Goal: Task Accomplishment & Management: Use online tool/utility

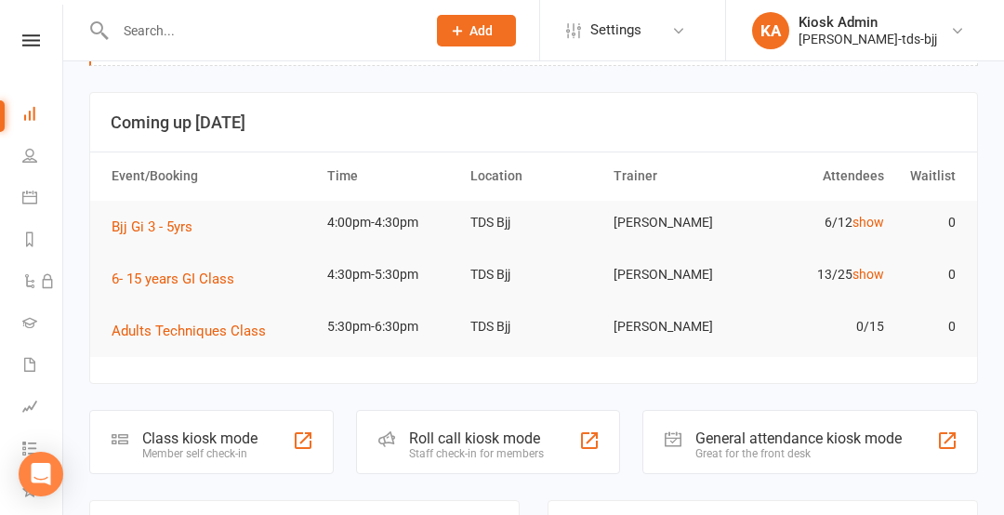
scroll to position [80, 0]
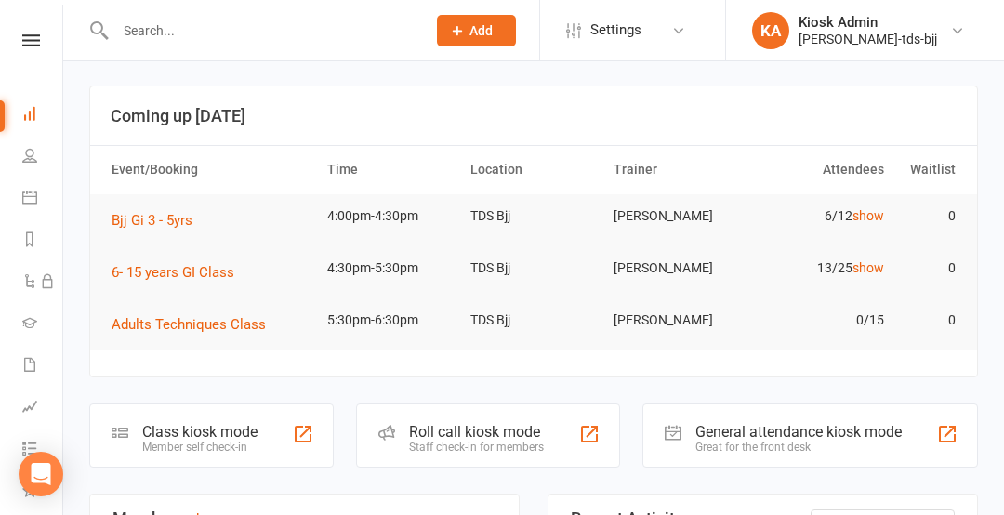
click at [487, 441] on div "Staff check-in for members" at bounding box center [476, 447] width 135 height 13
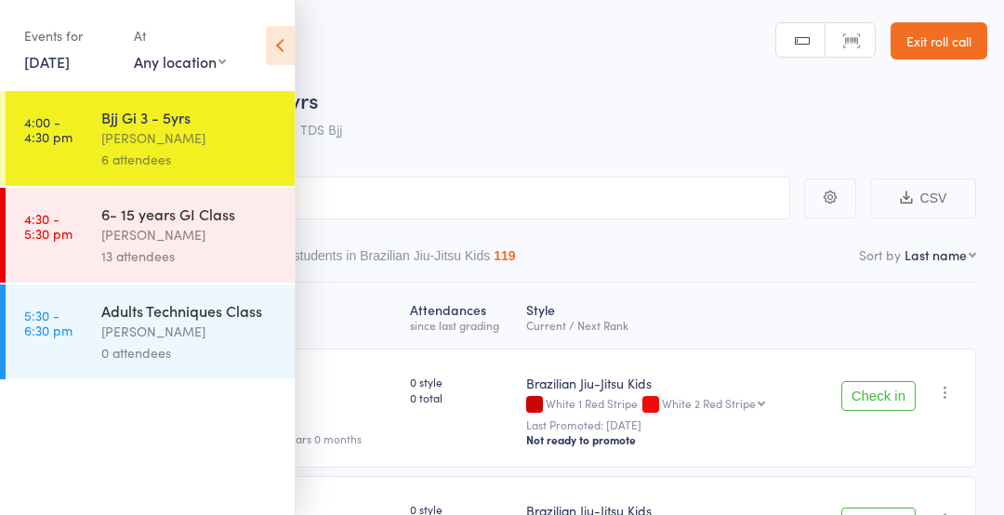
click at [616, 64] on header "Roll Call for Bjj Gi 3 - 5yrs [DATE] 16:00 [PERSON_NAME] TDS Bjj Manual search …" at bounding box center [502, 74] width 1004 height 149
click at [272, 52] on icon at bounding box center [280, 45] width 29 height 39
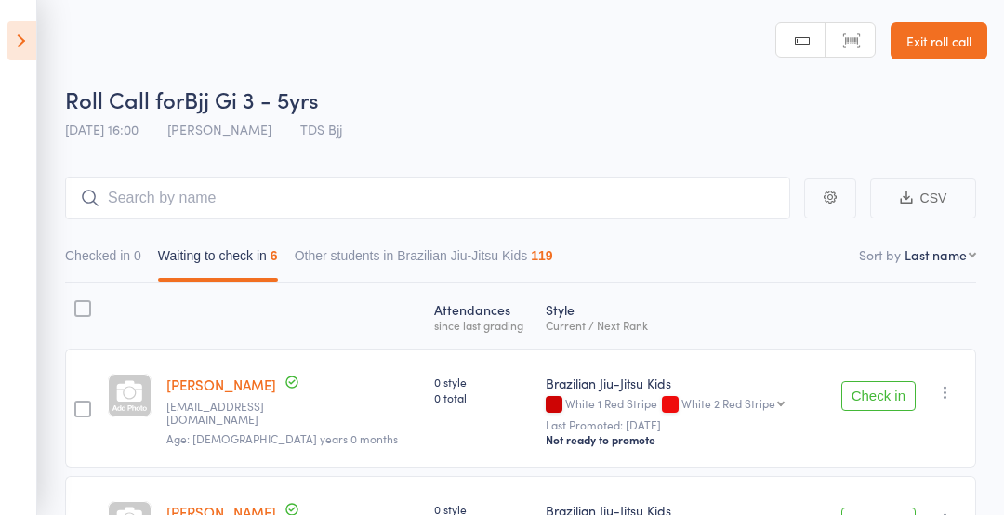
click at [119, 248] on button "Checked in 0" at bounding box center [103, 260] width 76 height 43
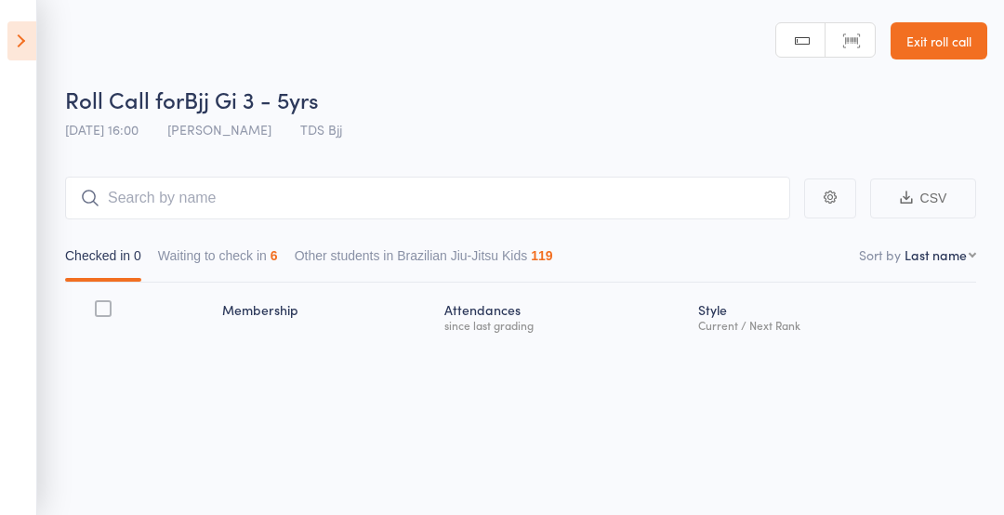
click at [451, 256] on button "Other students in Brazilian Jiu-Jitsu Kids 119" at bounding box center [424, 260] width 259 height 43
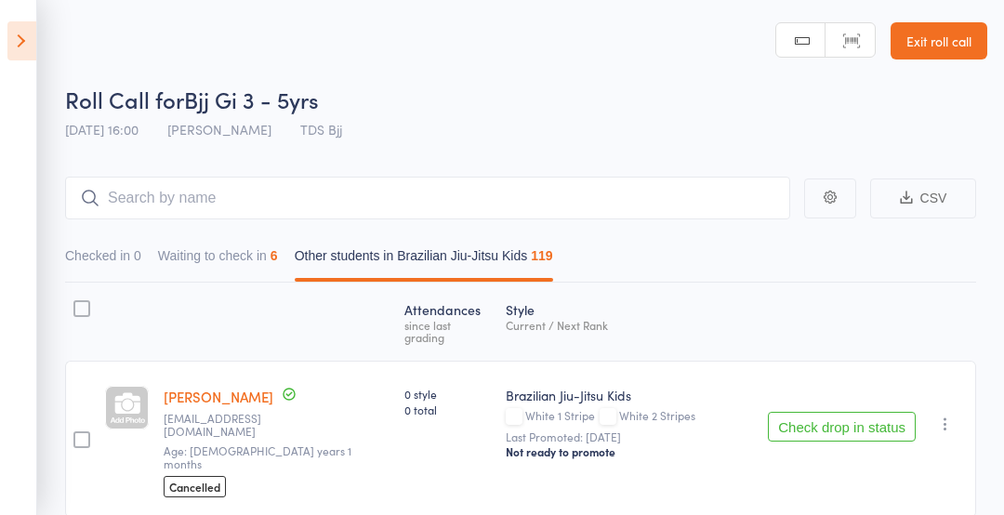
click at [196, 260] on button "Waiting to check in 6" at bounding box center [218, 260] width 120 height 43
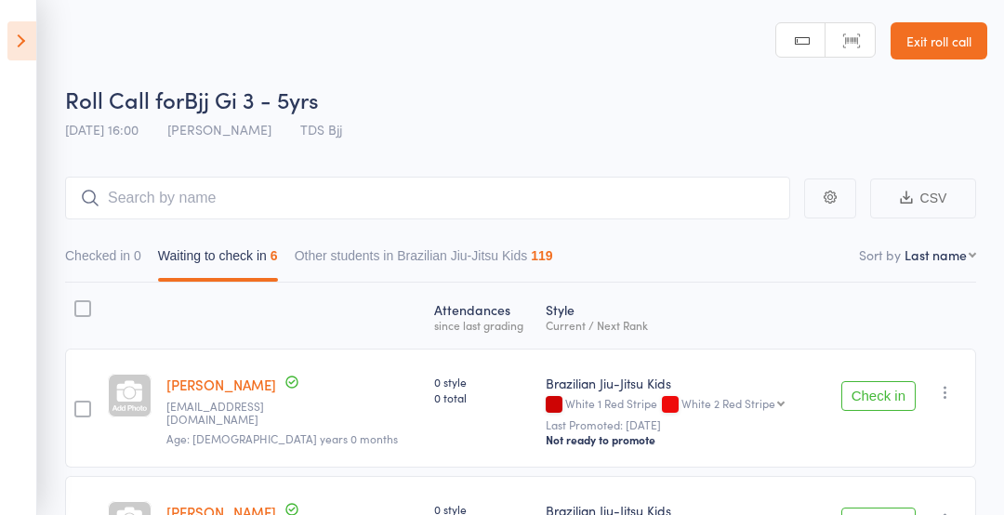
click at [20, 45] on icon at bounding box center [21, 40] width 29 height 39
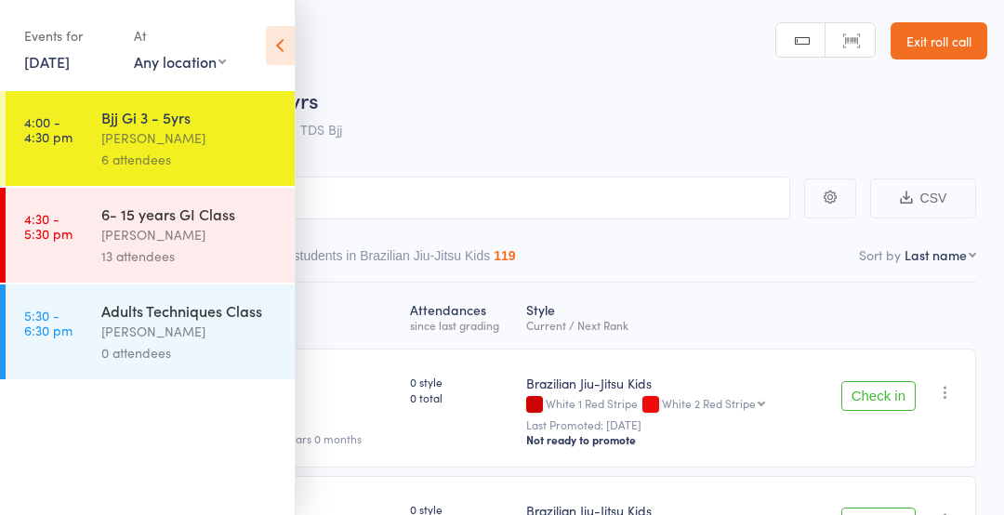
click at [206, 248] on div "13 attendees" at bounding box center [190, 256] width 178 height 21
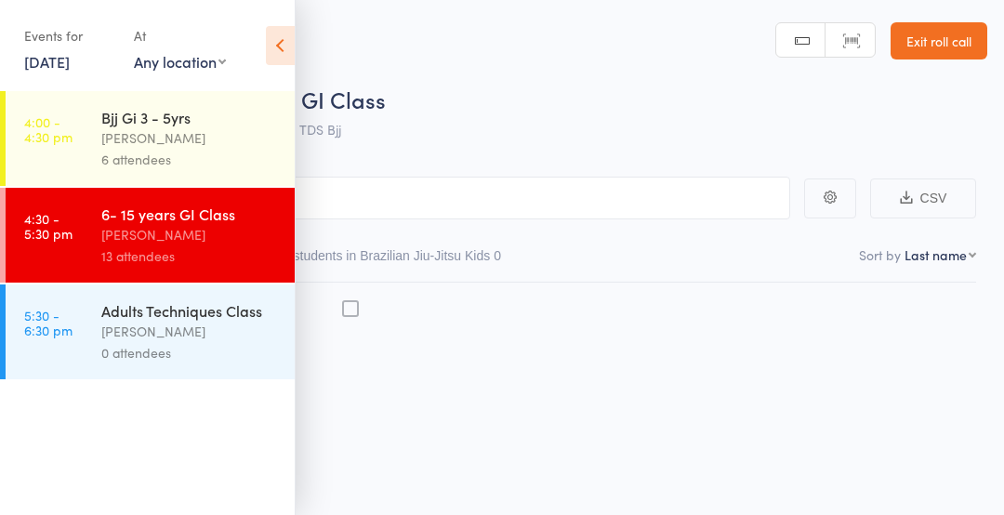
click at [208, 248] on div "13 attendees" at bounding box center [190, 256] width 178 height 21
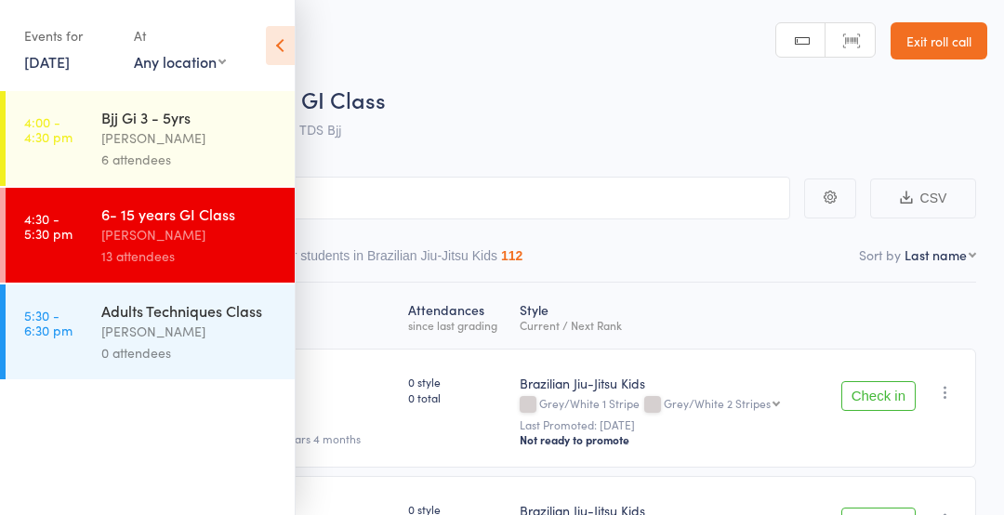
click at [173, 151] on div "6 attendees" at bounding box center [190, 159] width 178 height 21
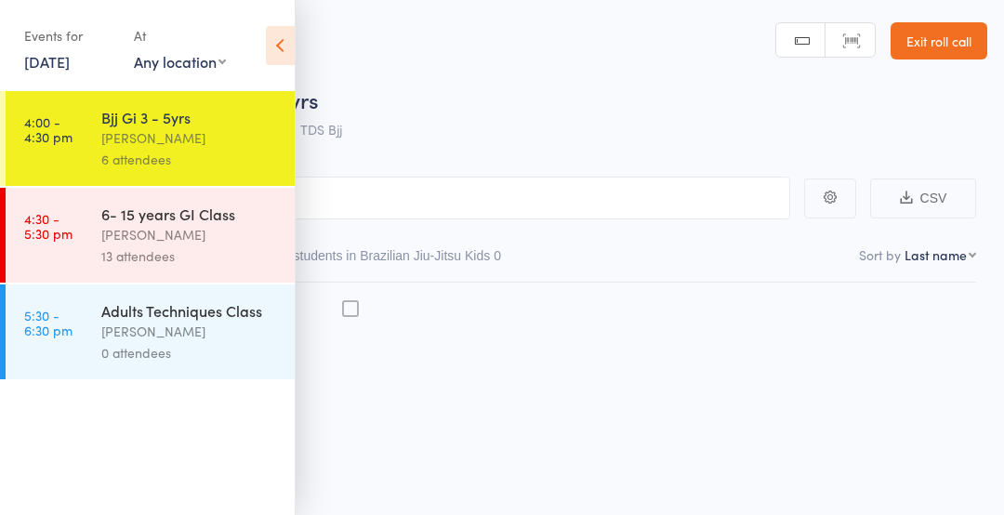
click at [186, 155] on div "6 attendees" at bounding box center [190, 159] width 178 height 21
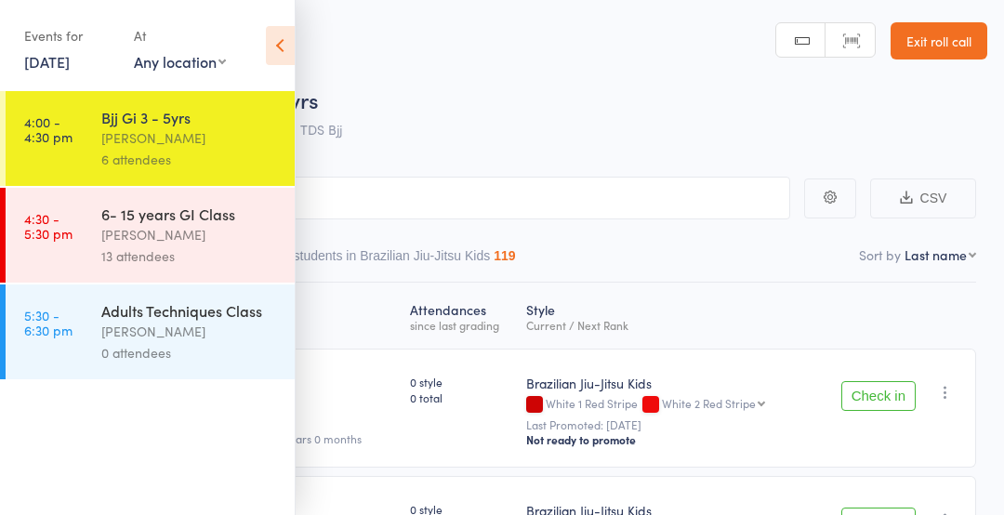
click at [280, 46] on icon at bounding box center [280, 45] width 29 height 39
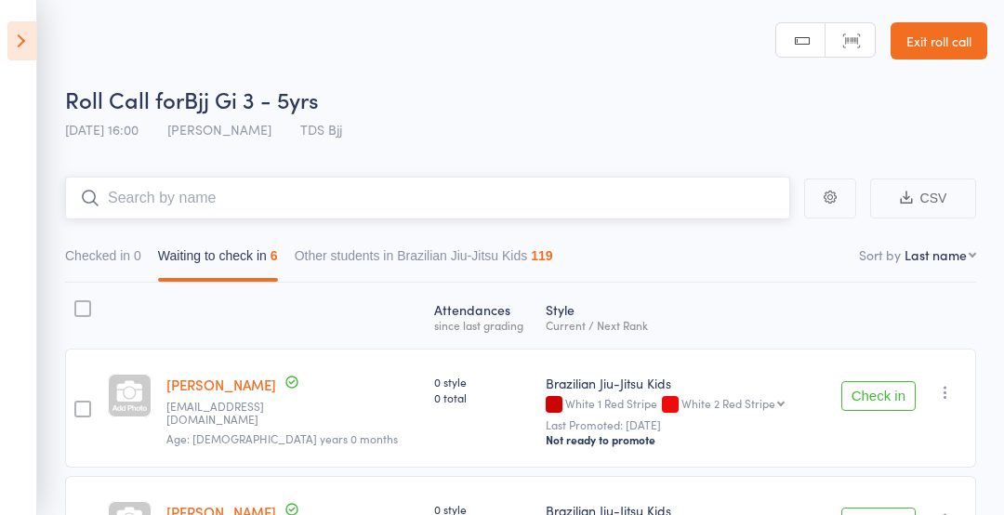
click at [158, 189] on input "search" at bounding box center [427, 198] width 725 height 43
click at [223, 195] on input "search" at bounding box center [427, 198] width 725 height 43
click at [165, 195] on input "search" at bounding box center [427, 198] width 725 height 43
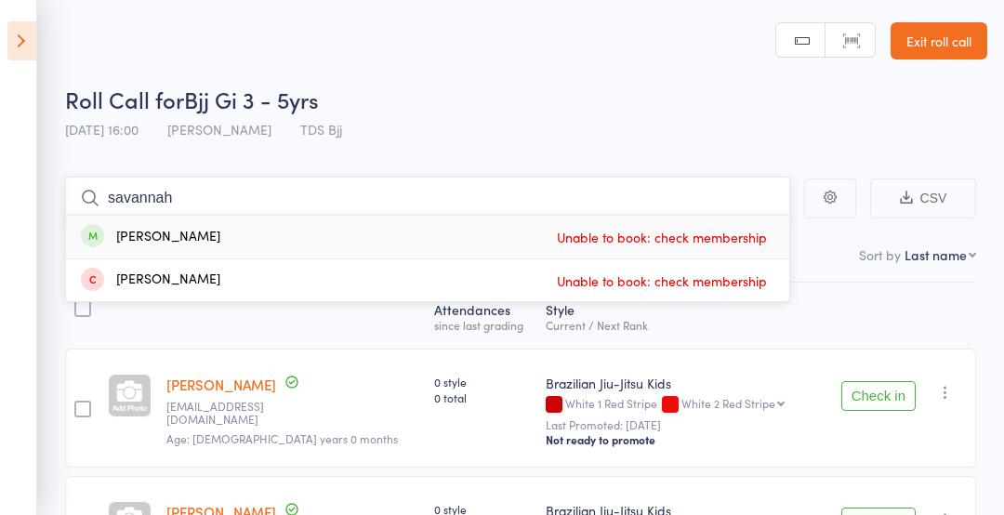
type input "savannah"
click at [220, 252] on div "Savannah Opajdowski Unable to book: check membership" at bounding box center [428, 237] width 724 height 43
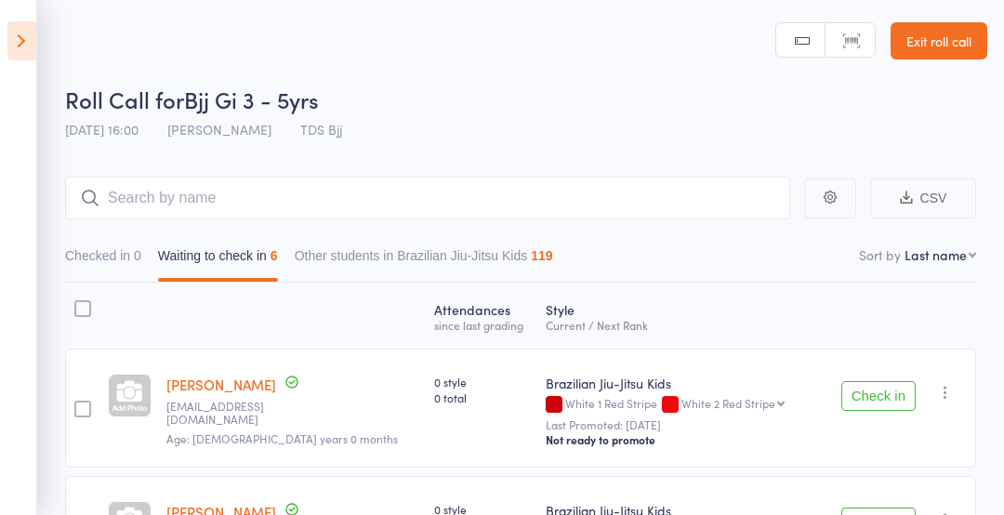
click at [518, 64] on header "Roll Call for Bjj Gi 3 - 5yrs 15 Sep 16:00 Gary Porter TDS Bjj Manual search Sc…" at bounding box center [502, 74] width 1004 height 149
click at [185, 199] on input "search" at bounding box center [427, 198] width 725 height 43
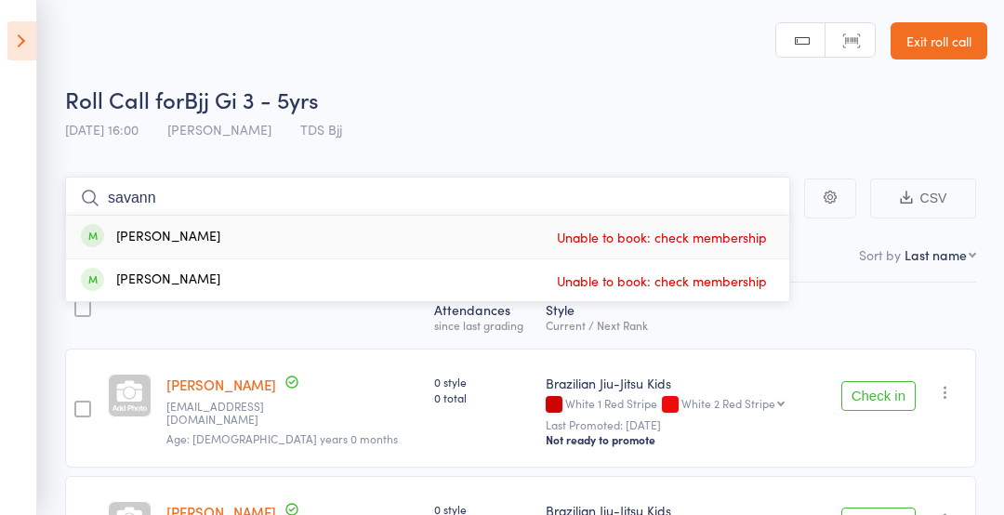
type input "savann"
click at [220, 238] on div "Savannah Opajdowski" at bounding box center [151, 237] width 140 height 21
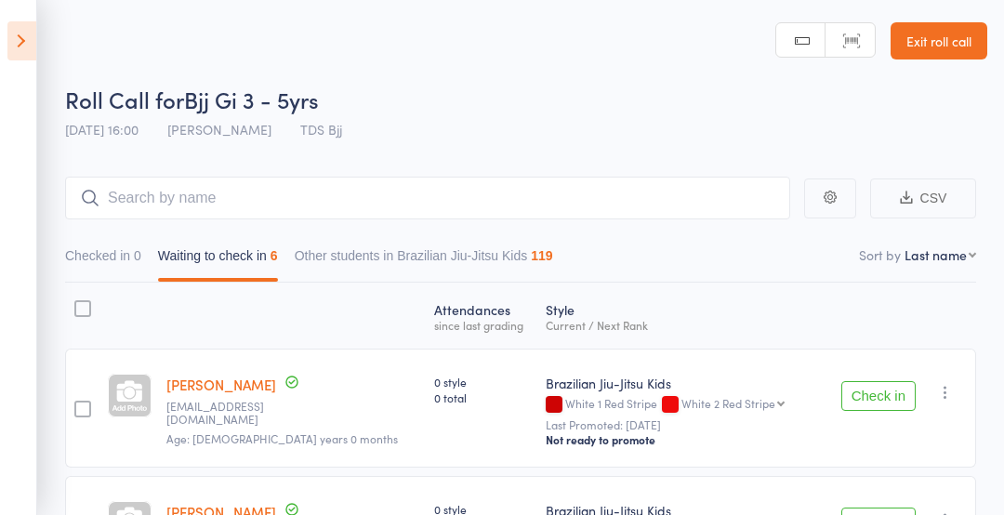
click at [33, 27] on icon at bounding box center [21, 40] width 29 height 39
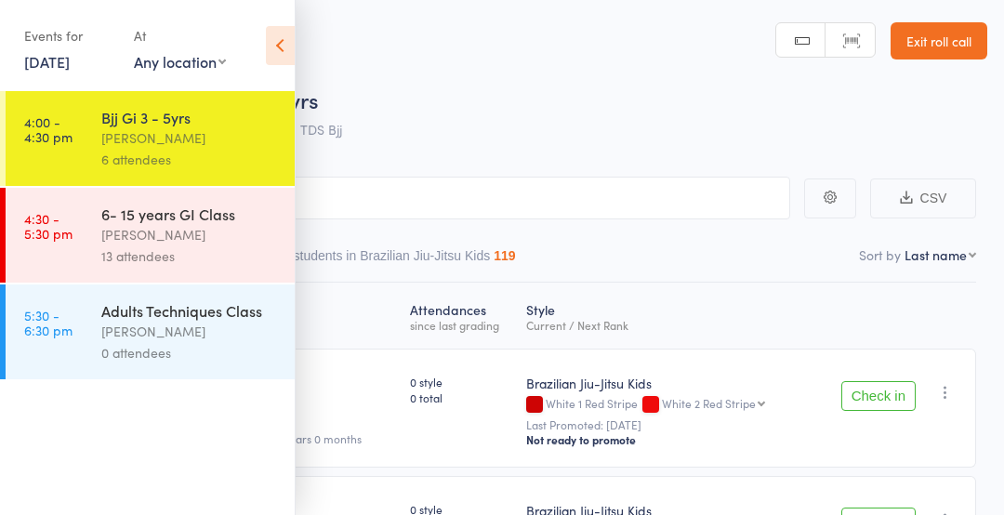
click at [276, 33] on icon at bounding box center [280, 45] width 29 height 39
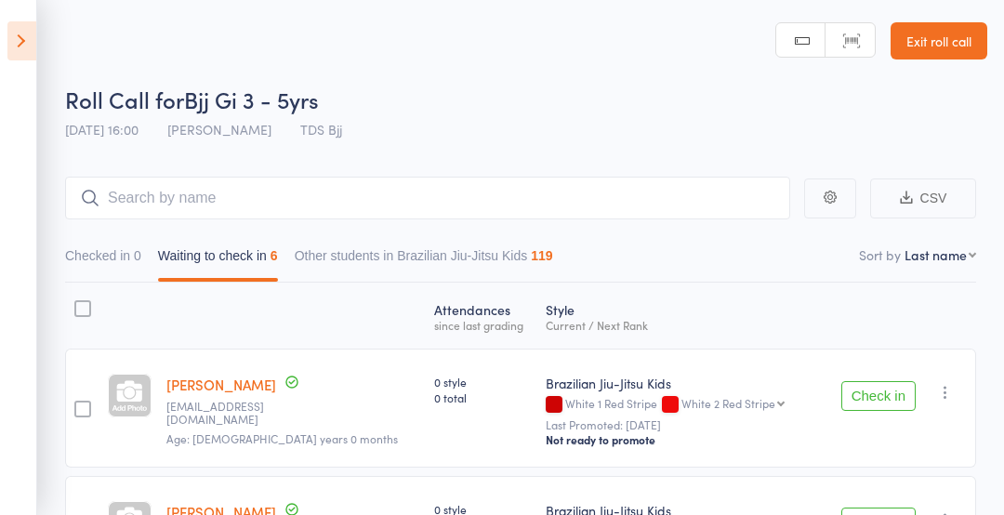
click at [964, 39] on link "Exit roll call" at bounding box center [939, 40] width 97 height 37
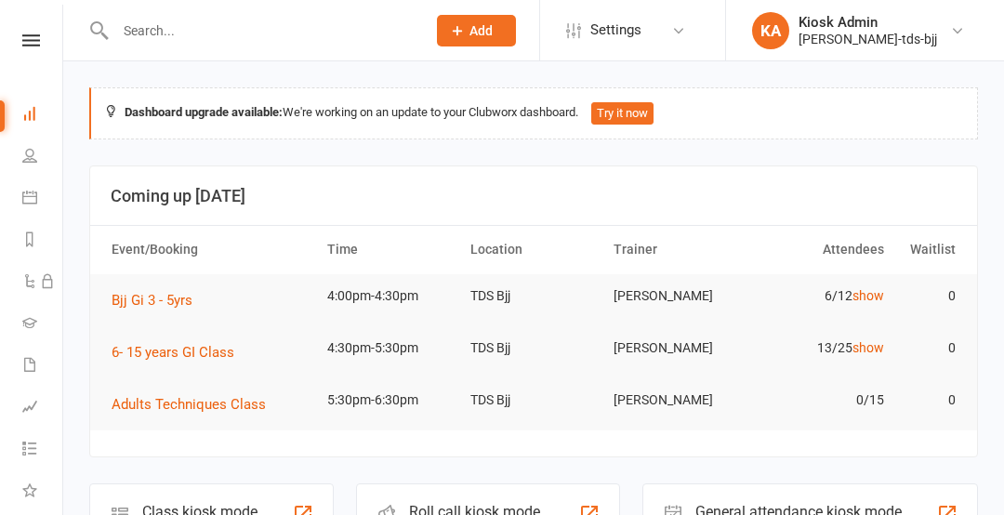
scroll to position [219, 0]
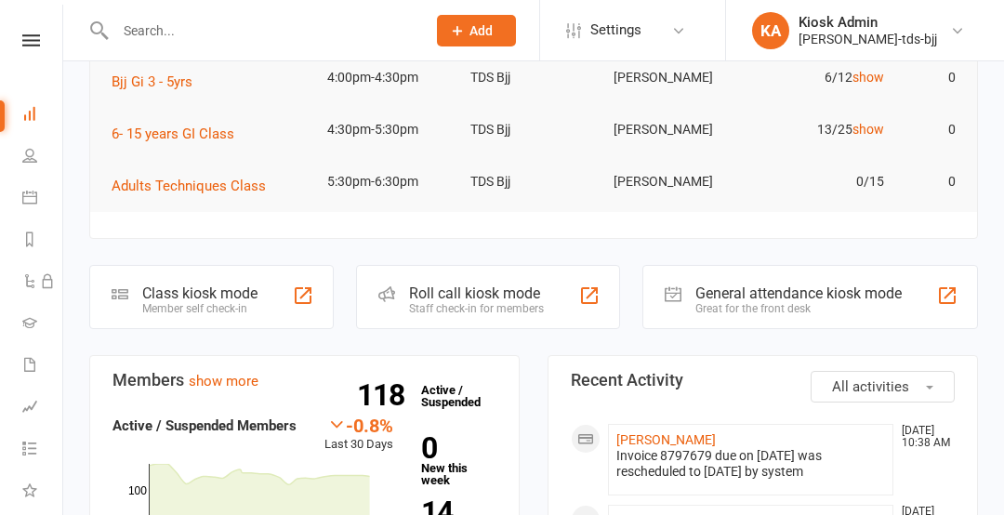
click at [192, 291] on div "Class kiosk mode" at bounding box center [199, 294] width 115 height 18
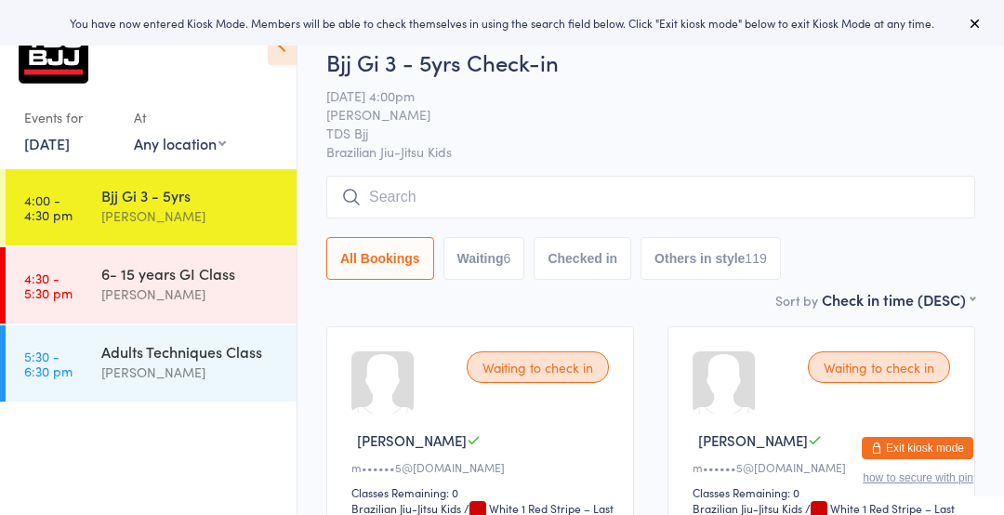
click at [286, 52] on icon at bounding box center [282, 45] width 29 height 39
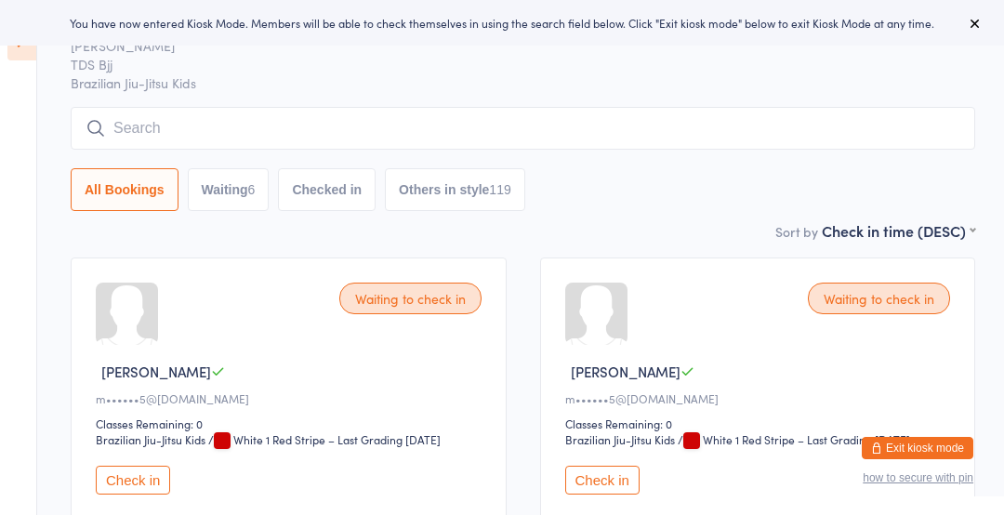
scroll to position [217, 0]
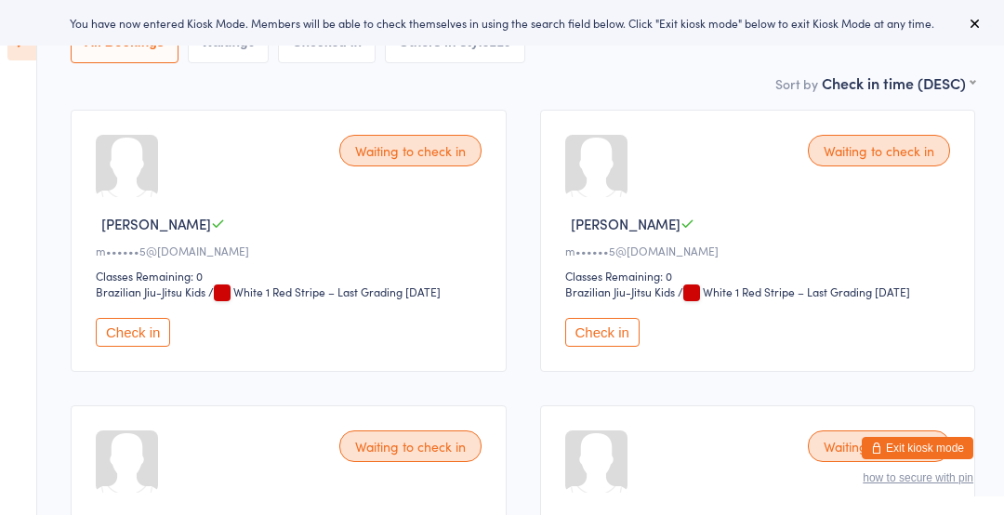
click at [108, 326] on button "Check in" at bounding box center [133, 332] width 74 height 29
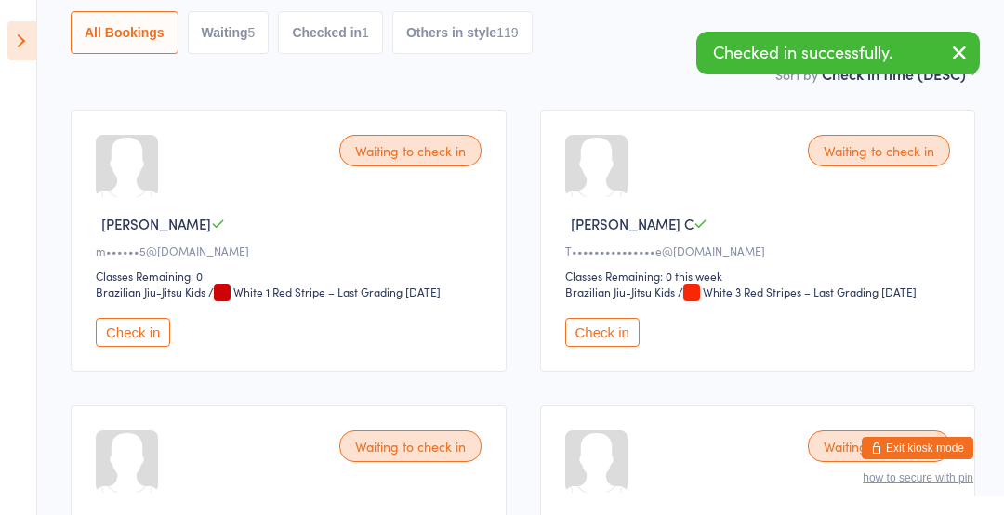
click at [119, 334] on button "Check in" at bounding box center [133, 332] width 74 height 29
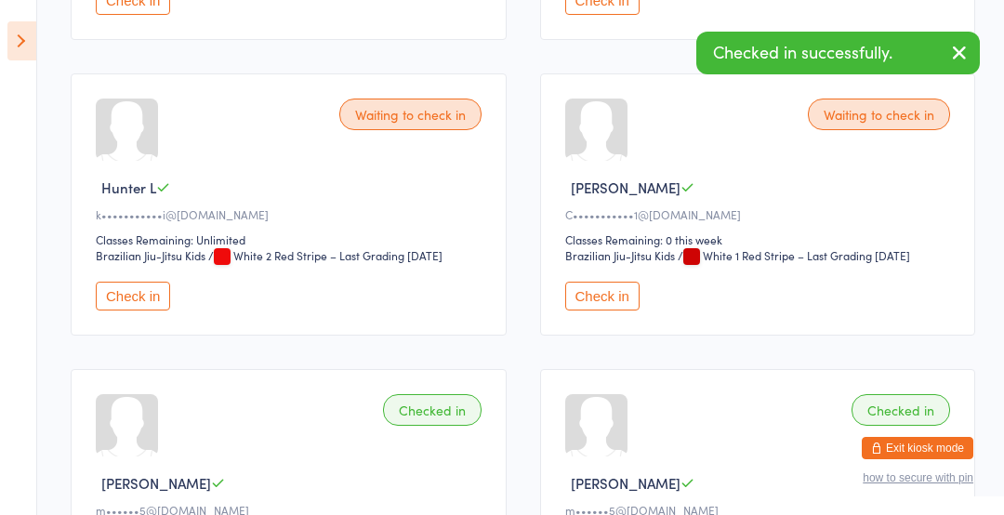
scroll to position [550, 0]
click at [611, 290] on button "Check in" at bounding box center [602, 295] width 74 height 29
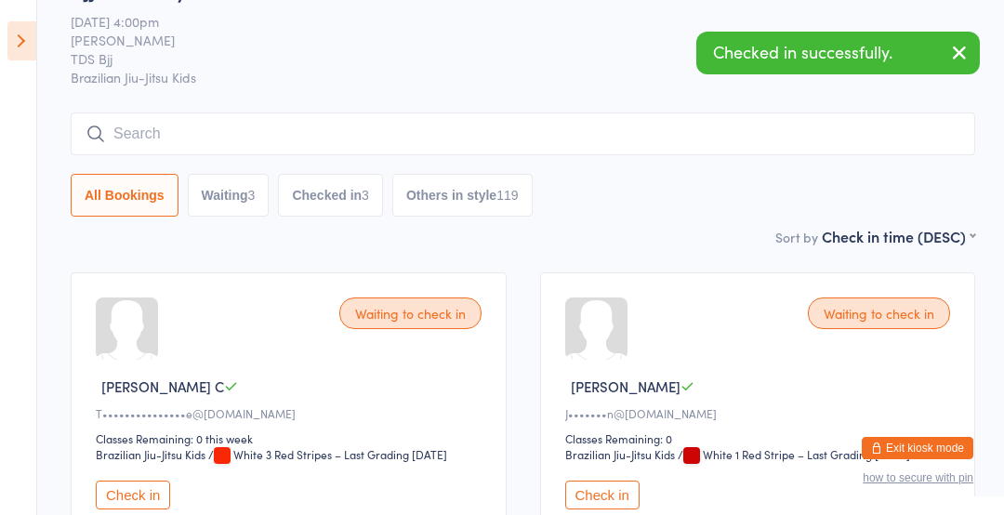
scroll to position [59, 0]
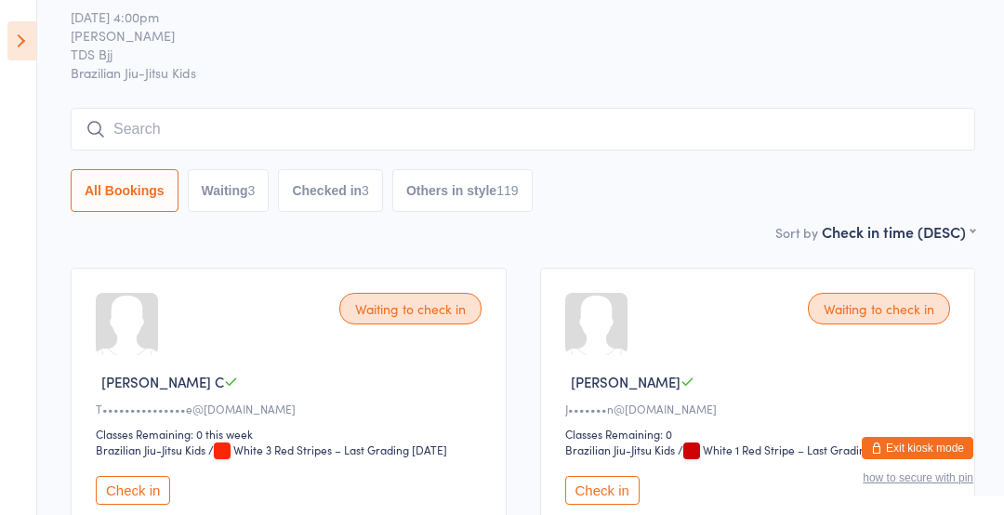
click at [7, 34] on icon at bounding box center [21, 40] width 29 height 39
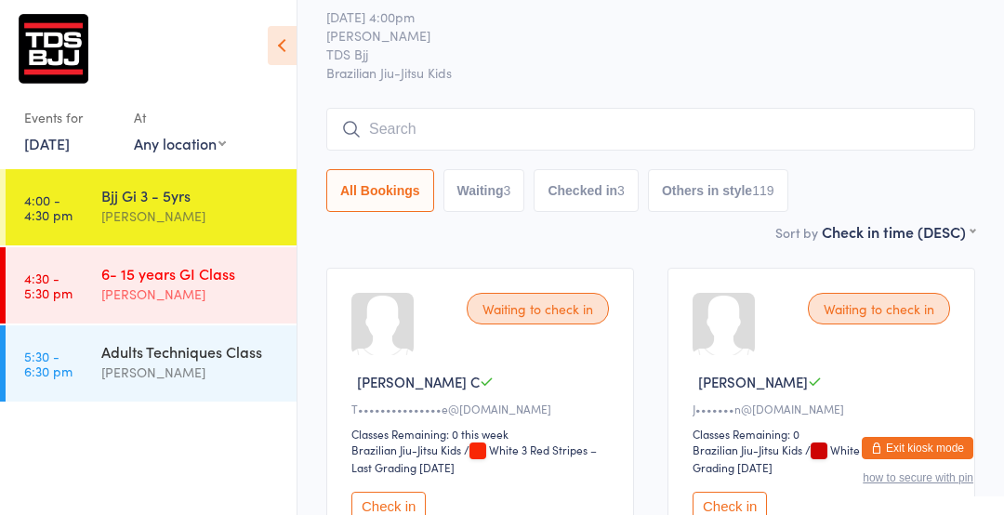
click at [250, 287] on div "[PERSON_NAME]" at bounding box center [191, 294] width 180 height 21
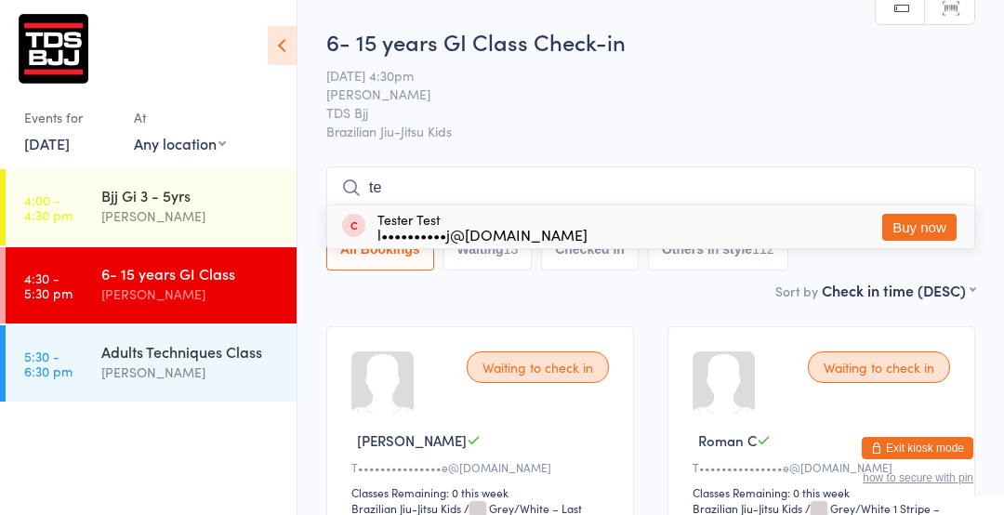
type input "t"
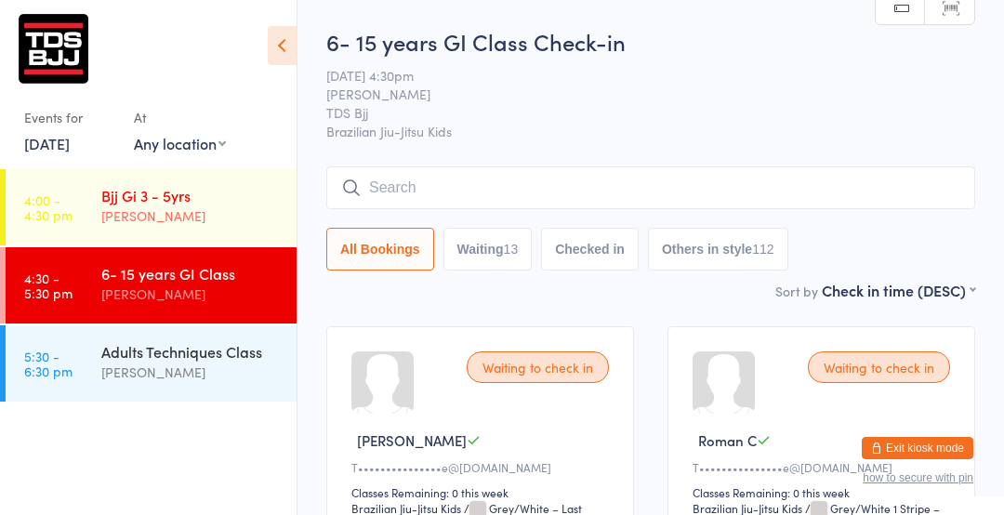
click at [109, 207] on div "[PERSON_NAME]" at bounding box center [191, 216] width 180 height 21
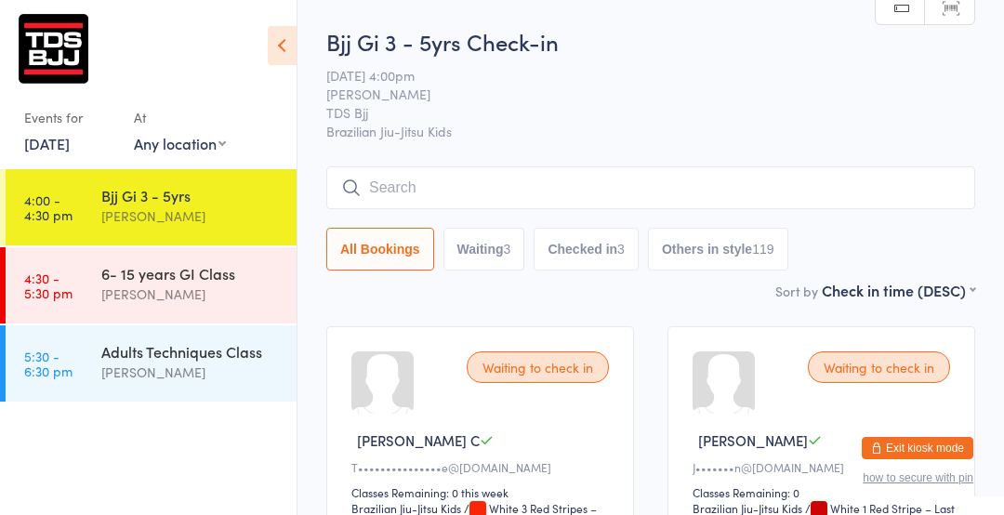
click at [288, 58] on icon at bounding box center [282, 45] width 29 height 39
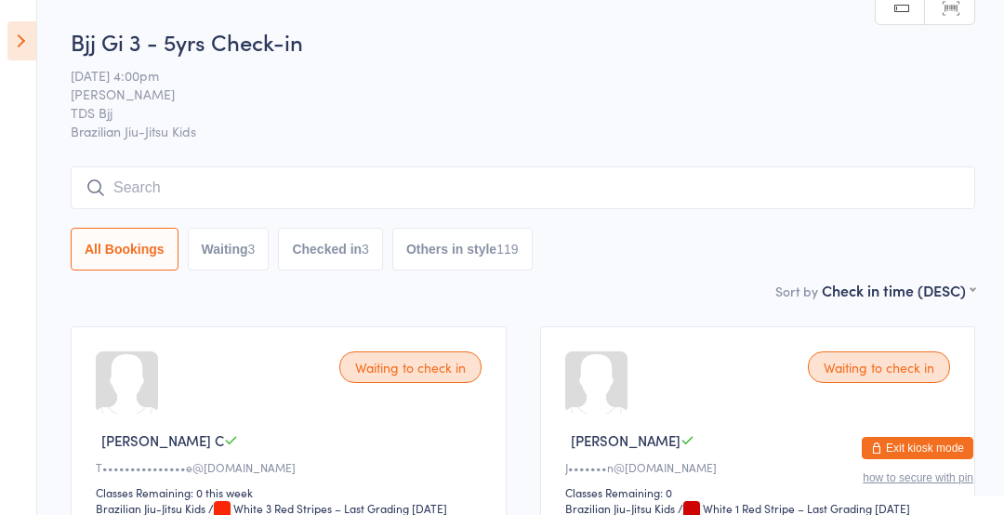
click at [22, 36] on icon at bounding box center [21, 40] width 29 height 39
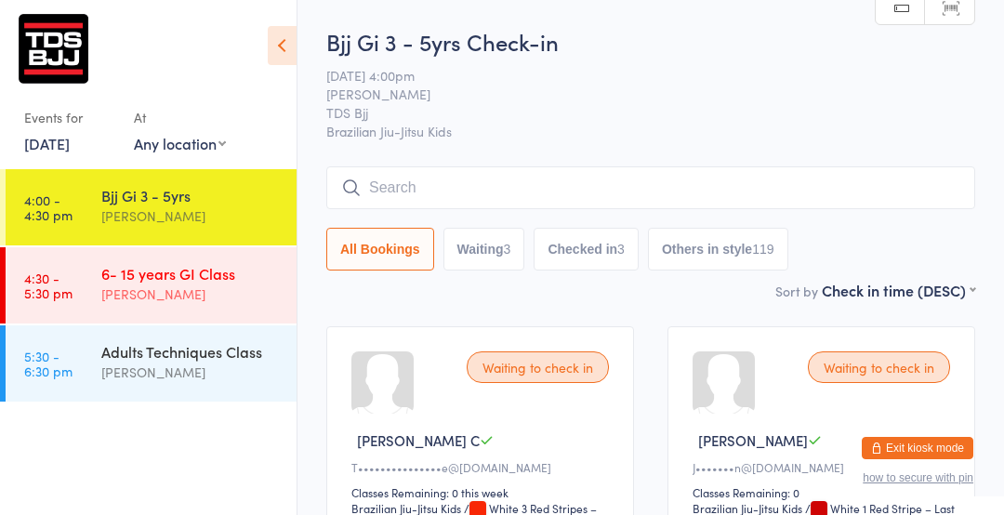
click at [66, 287] on time "4:30 - 5:30 pm" at bounding box center [48, 286] width 48 height 30
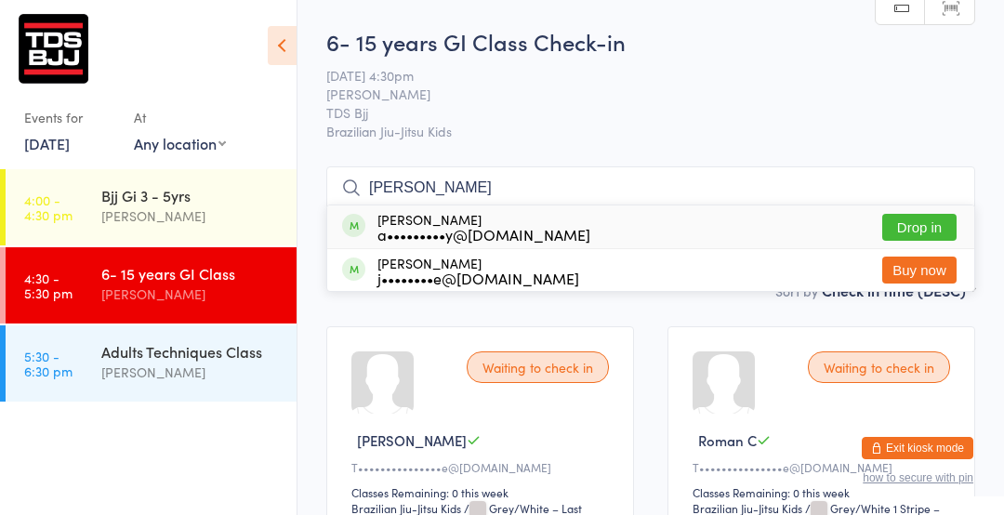
type input "[PERSON_NAME]"
click at [905, 235] on button "Drop in" at bounding box center [920, 227] width 74 height 27
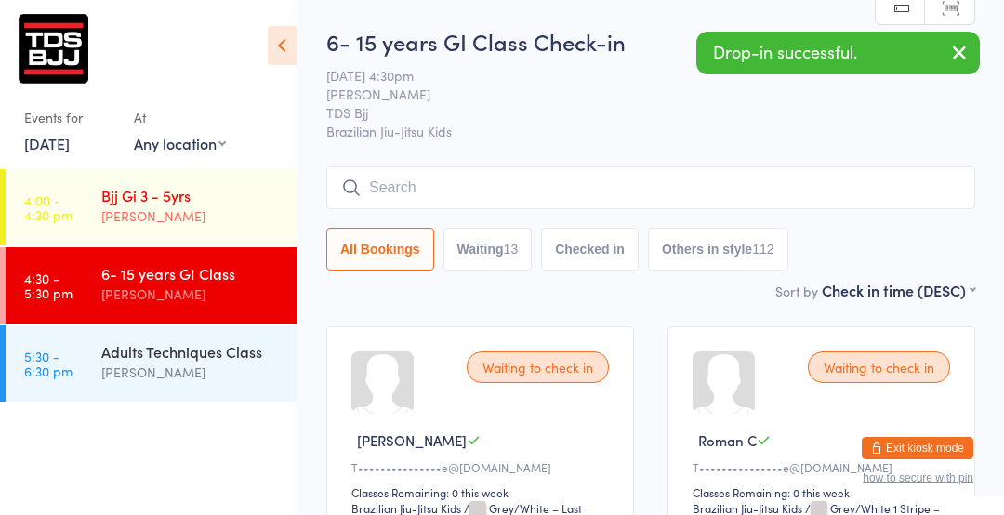
click at [126, 210] on div "[PERSON_NAME]" at bounding box center [191, 216] width 180 height 21
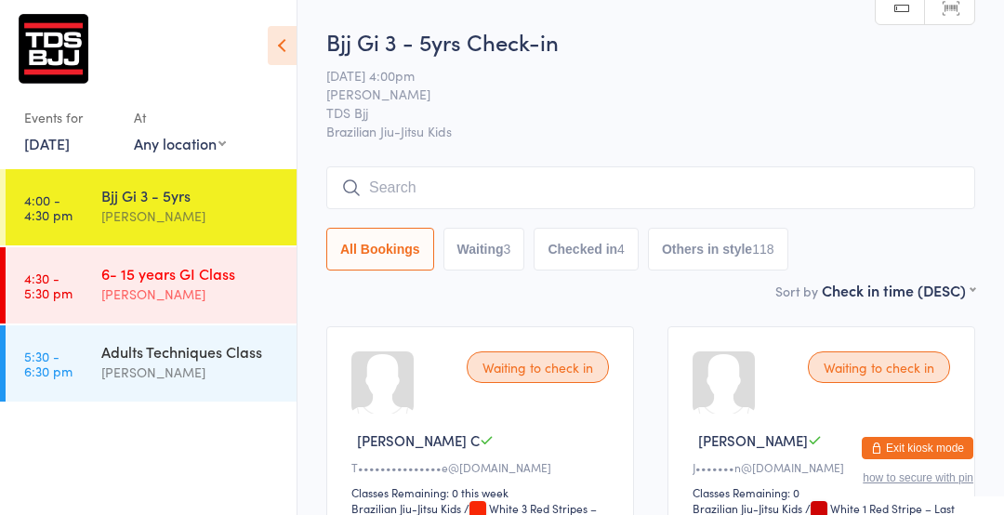
click at [110, 271] on div "6- 15 years GI Class" at bounding box center [191, 273] width 180 height 20
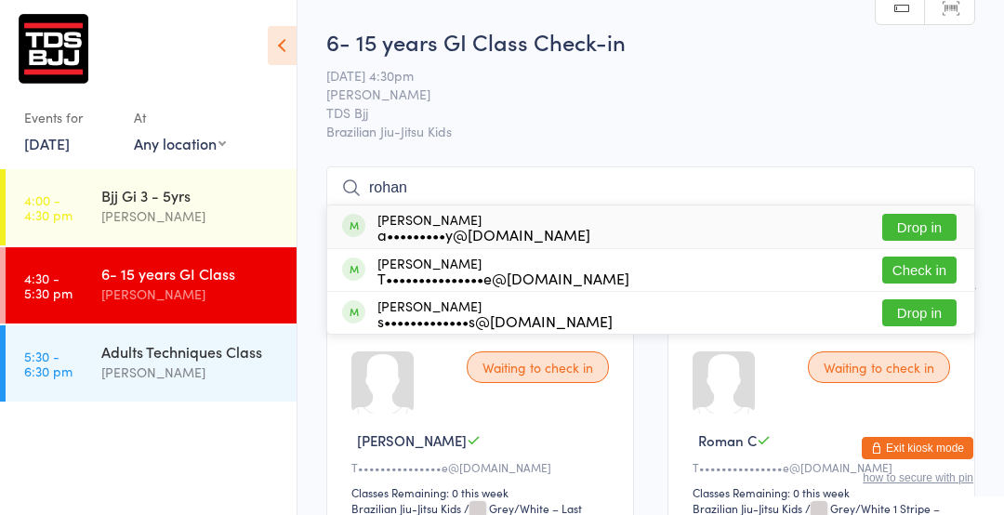
type input "rohan"
click at [922, 216] on button "Drop in" at bounding box center [920, 227] width 74 height 27
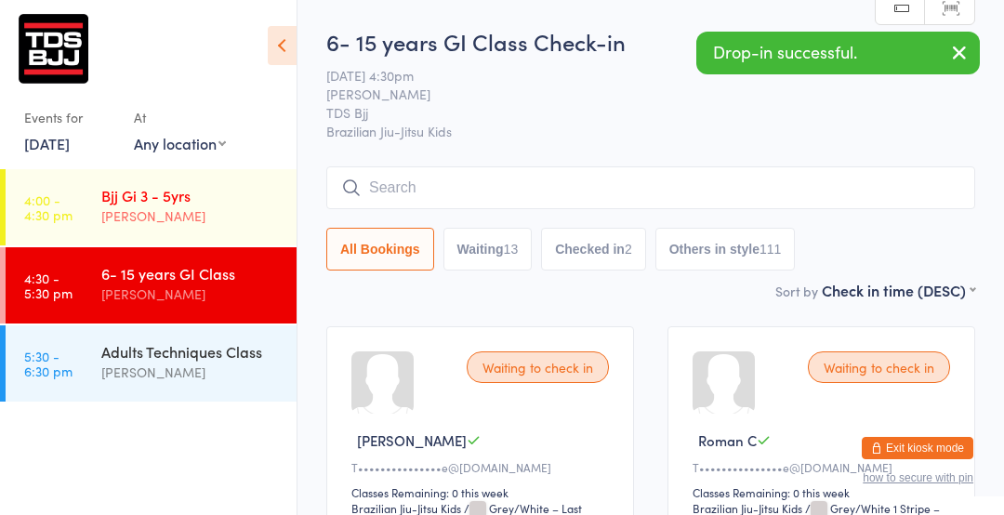
click at [170, 225] on div "[PERSON_NAME]" at bounding box center [191, 216] width 180 height 21
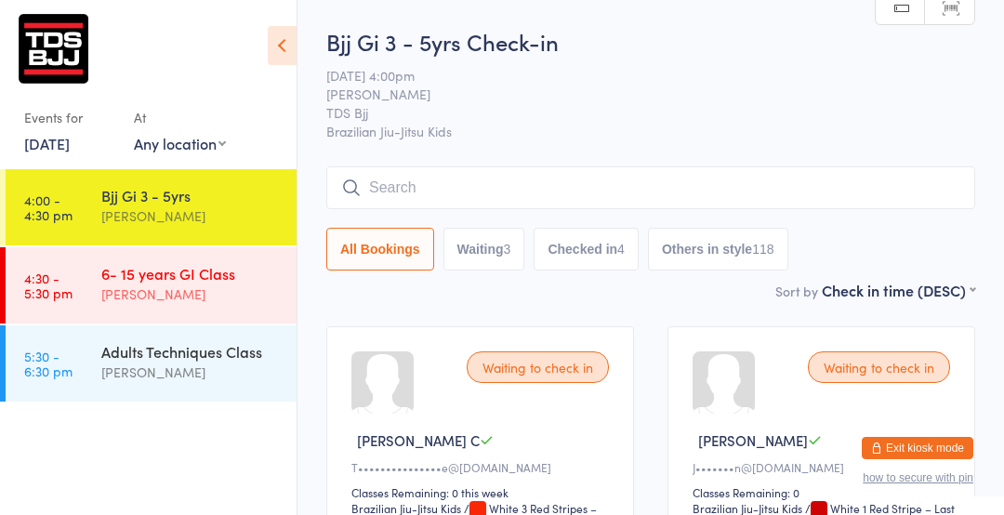
click at [61, 269] on link "4:30 - 5:30 pm 6- 15 years GI Class [PERSON_NAME]" at bounding box center [151, 285] width 291 height 76
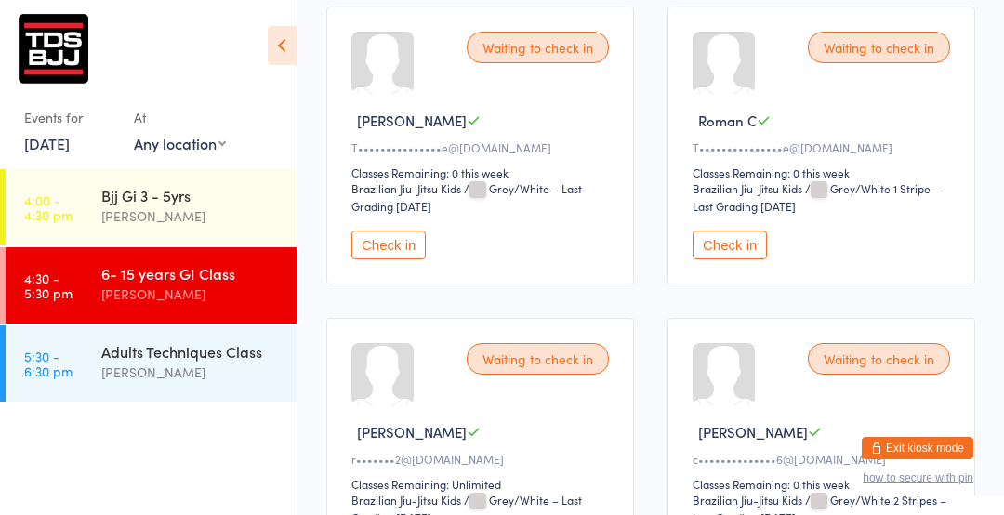
scroll to position [321, 0]
click at [741, 240] on button "Check in" at bounding box center [730, 244] width 74 height 29
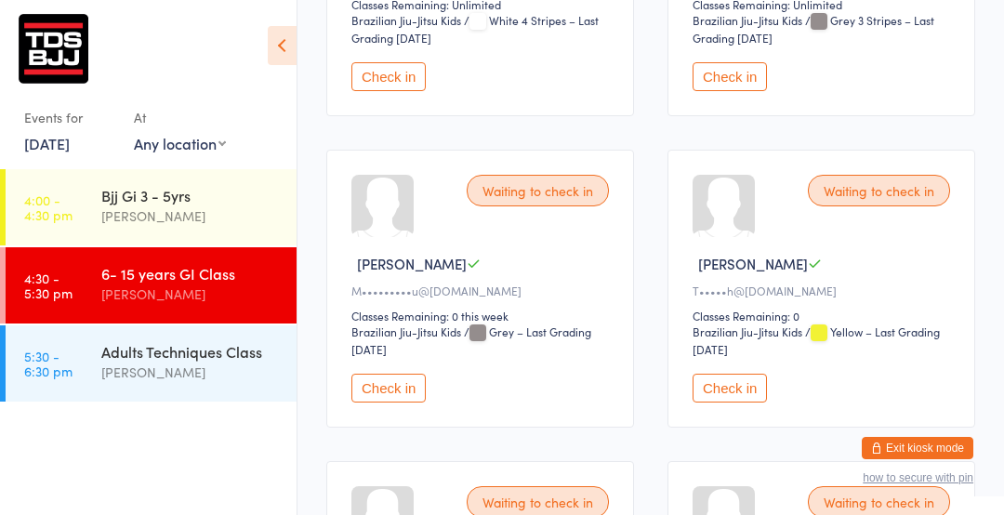
scroll to position [1436, 0]
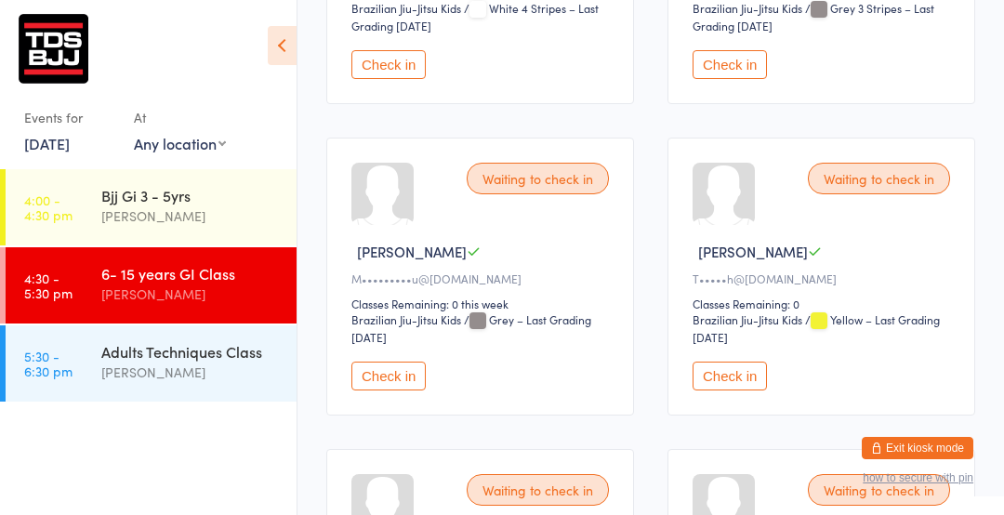
click at [376, 367] on button "Check in" at bounding box center [389, 376] width 74 height 29
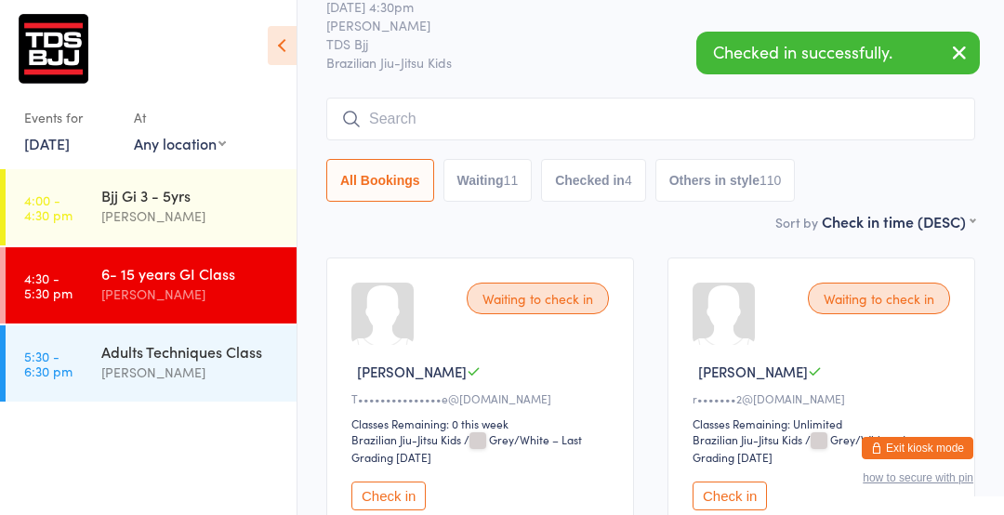
scroll to position [0, 0]
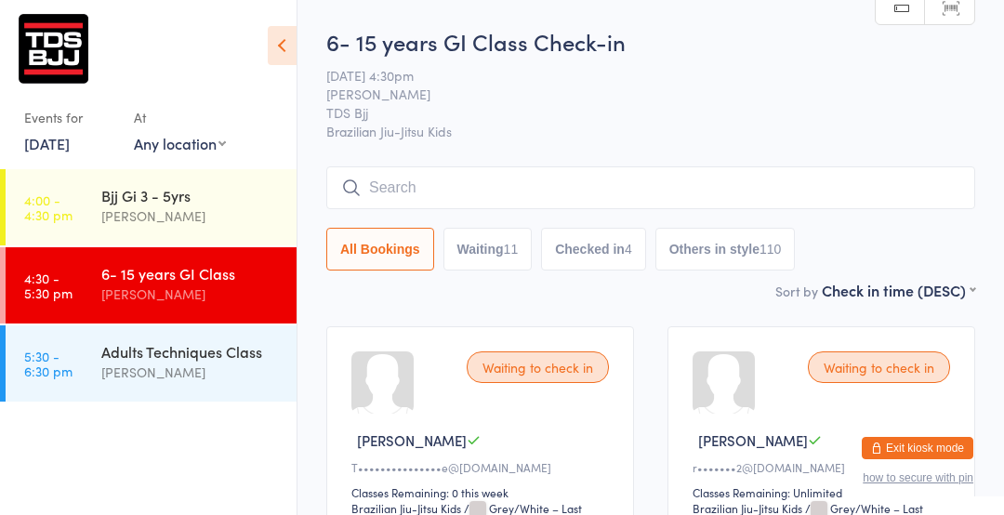
click at [472, 191] on input "search" at bounding box center [650, 187] width 649 height 43
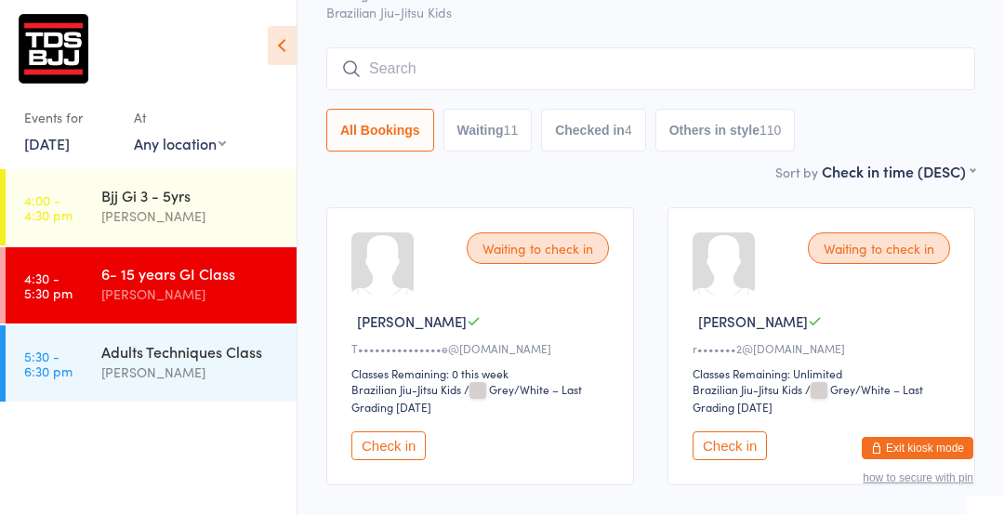
scroll to position [167, 0]
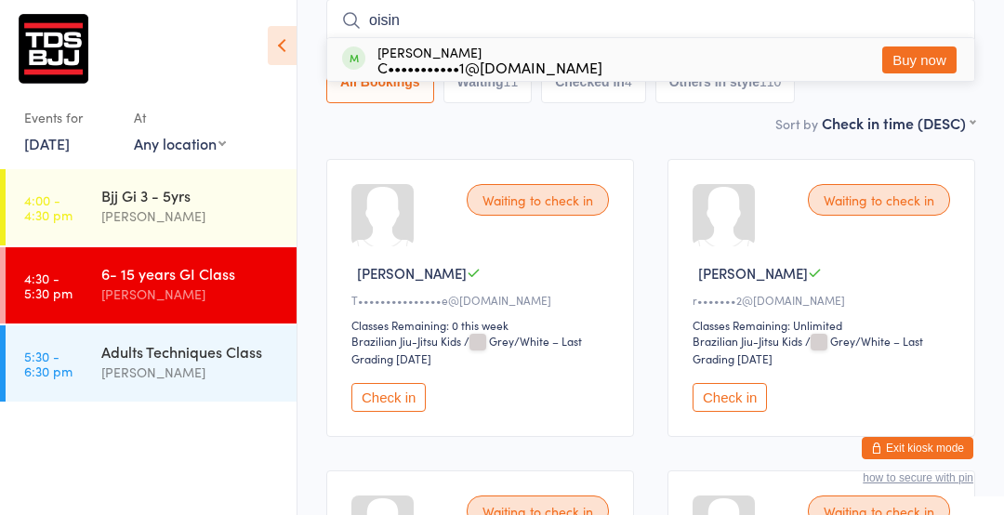
type input "oisin"
click at [392, 63] on div "C•••••••••••1@[DOMAIN_NAME]" at bounding box center [490, 67] width 225 height 15
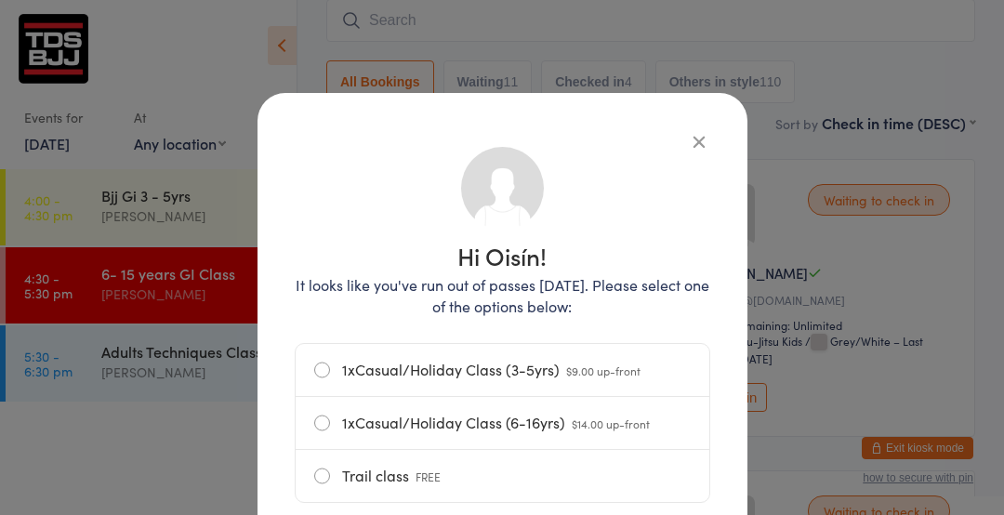
click at [689, 136] on icon "button" at bounding box center [699, 141] width 20 height 20
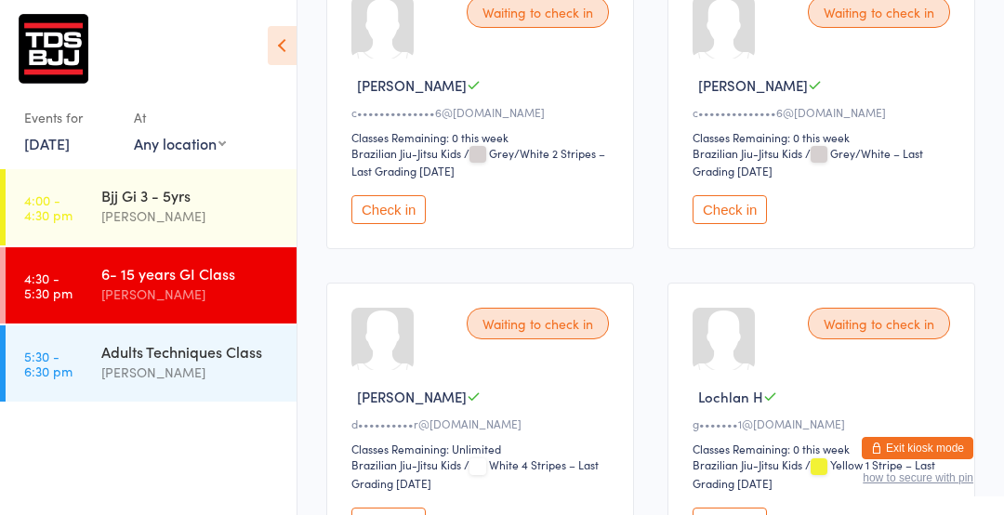
scroll to position [664, 0]
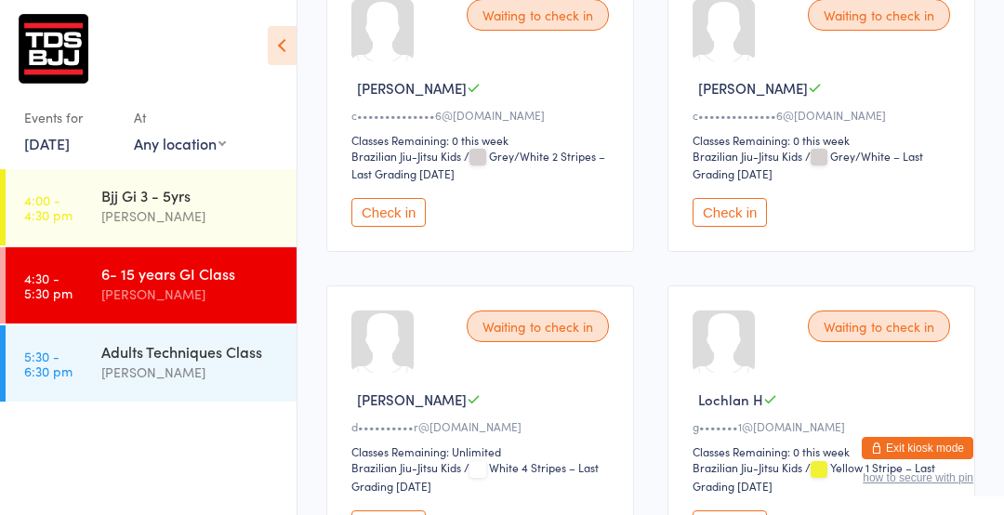
click at [387, 206] on button "Check in" at bounding box center [389, 212] width 74 height 29
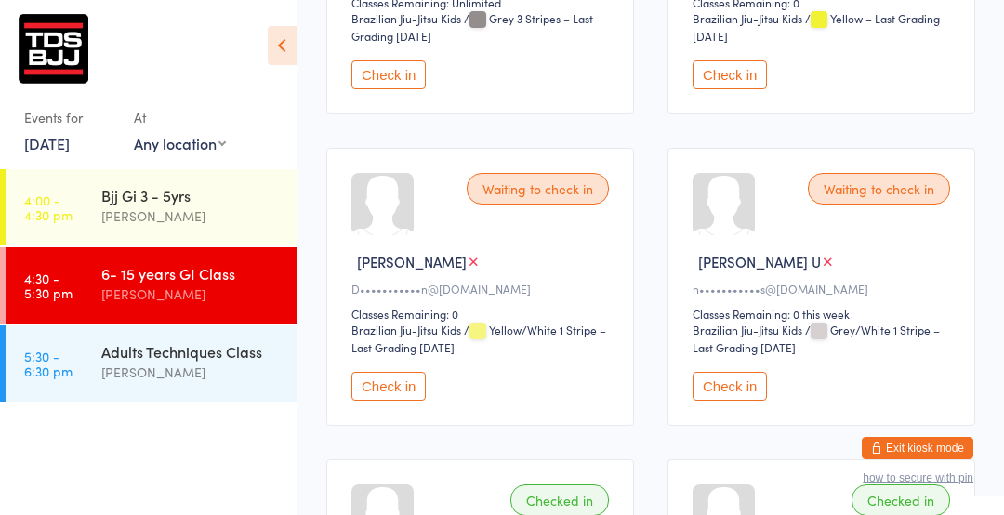
scroll to position [1427, 0]
click at [715, 377] on button "Check in" at bounding box center [730, 385] width 74 height 29
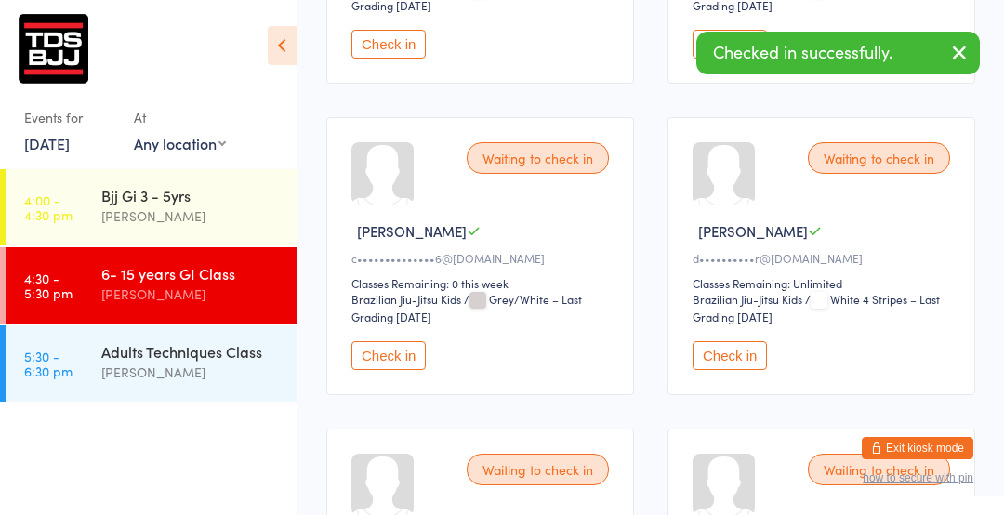
scroll to position [516, 0]
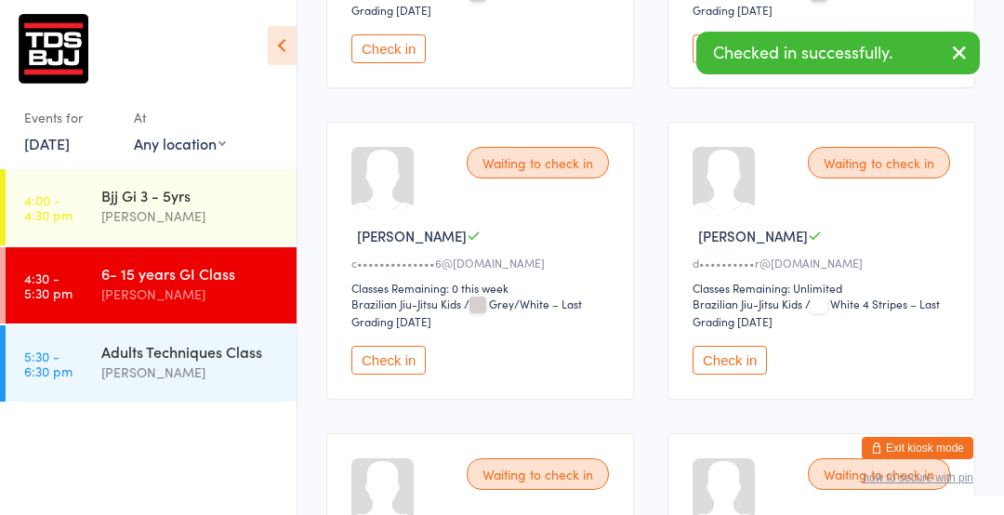
click at [379, 363] on button "Check in" at bounding box center [389, 360] width 74 height 29
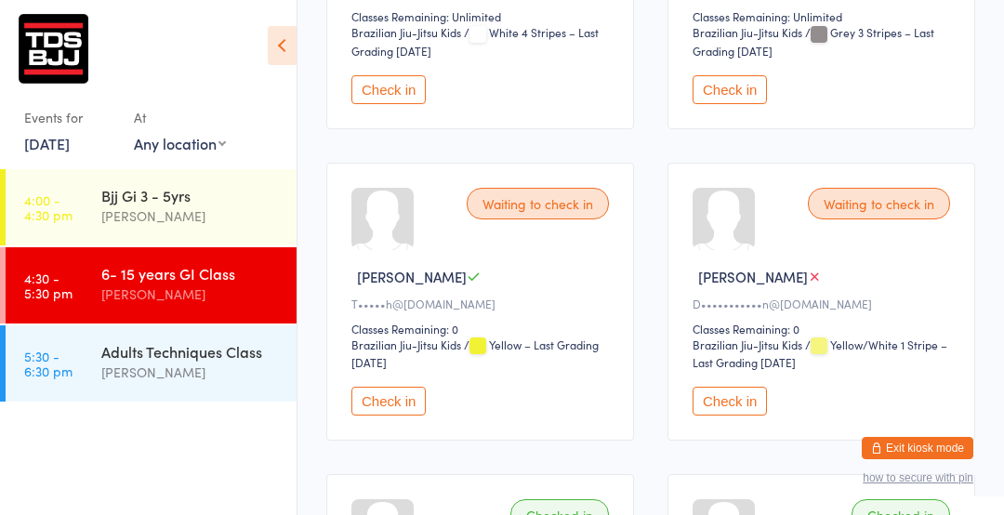
scroll to position [1100, 0]
click at [746, 405] on button "Check in" at bounding box center [730, 400] width 74 height 29
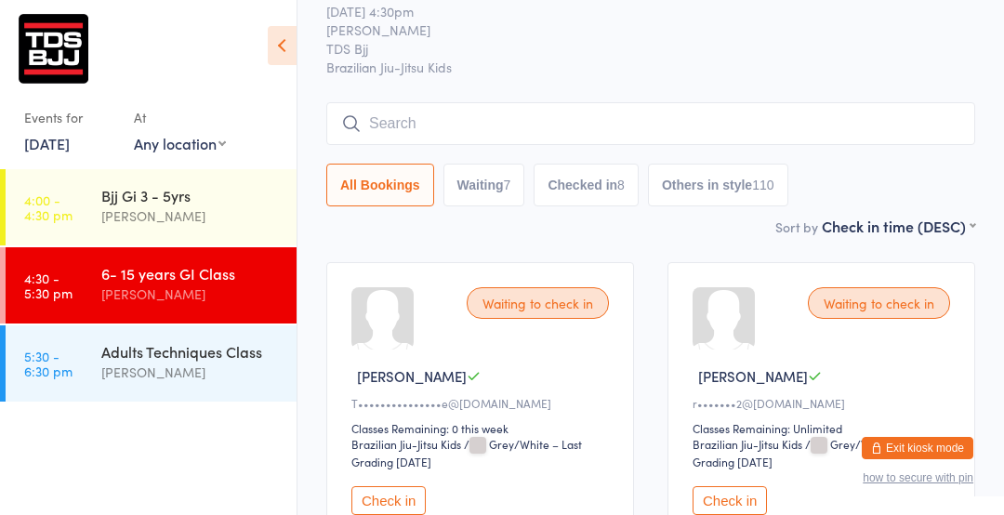
scroll to position [0, 0]
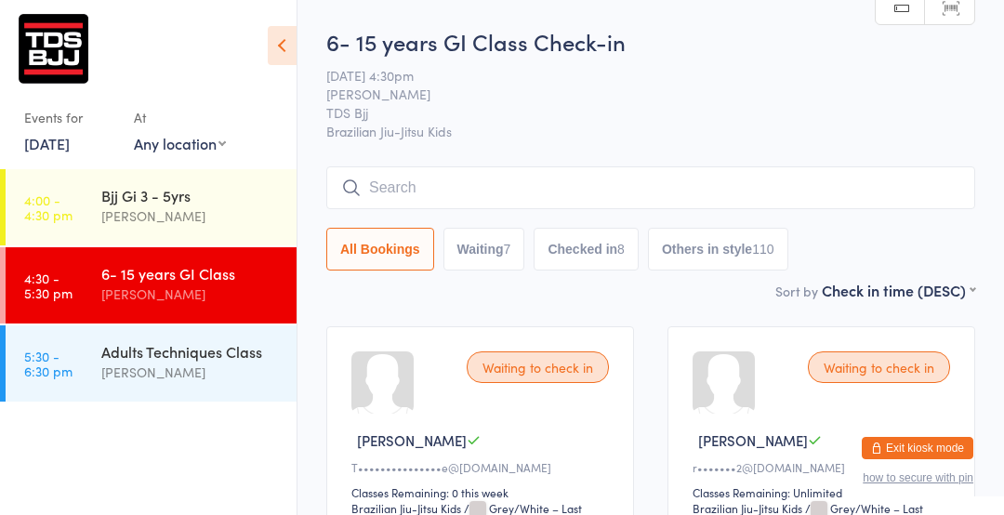
click at [509, 193] on input "search" at bounding box center [650, 187] width 649 height 43
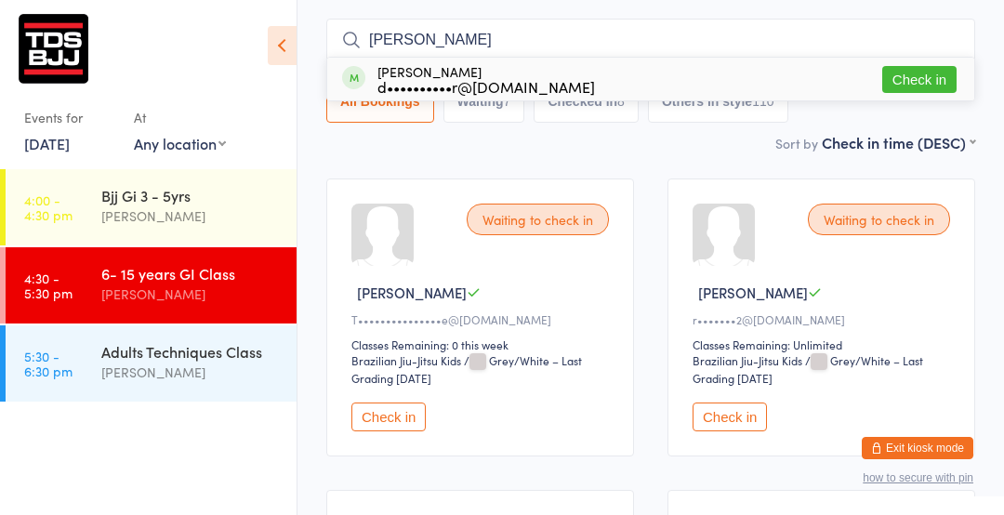
scroll to position [145, 0]
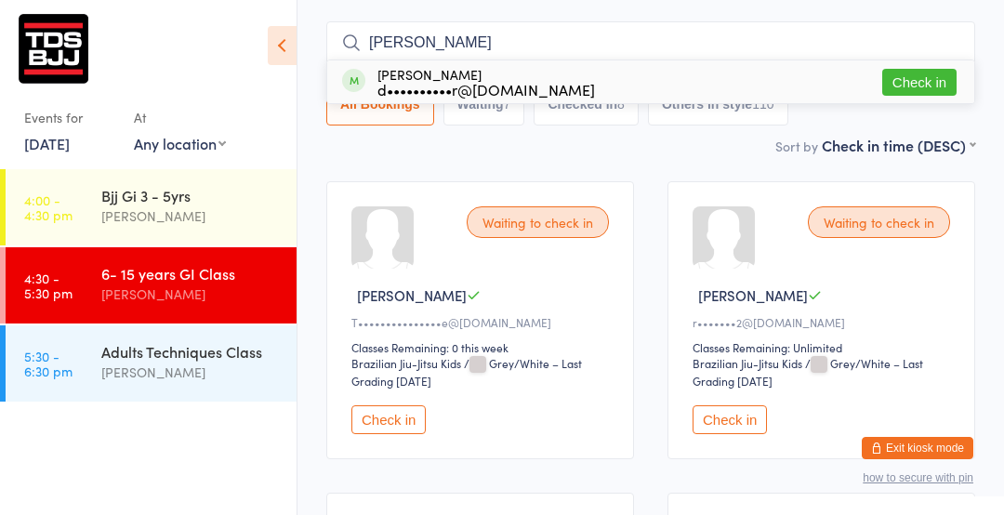
type input "[PERSON_NAME]"
click at [923, 77] on button "Check in" at bounding box center [920, 82] width 74 height 27
type input "[PERSON_NAME]"
click at [926, 88] on button "Drop in" at bounding box center [920, 82] width 74 height 27
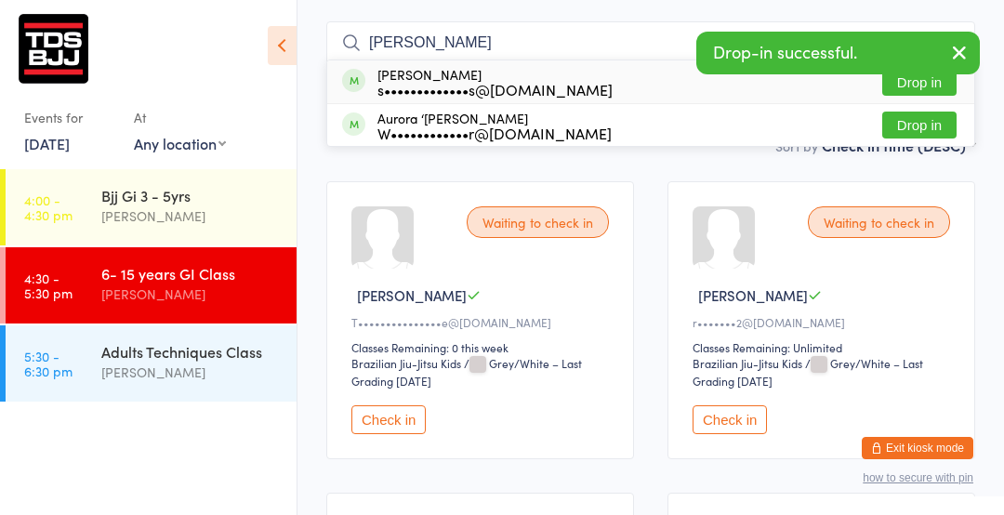
type input "[PERSON_NAME]"
click at [912, 86] on button "Drop in" at bounding box center [920, 82] width 74 height 27
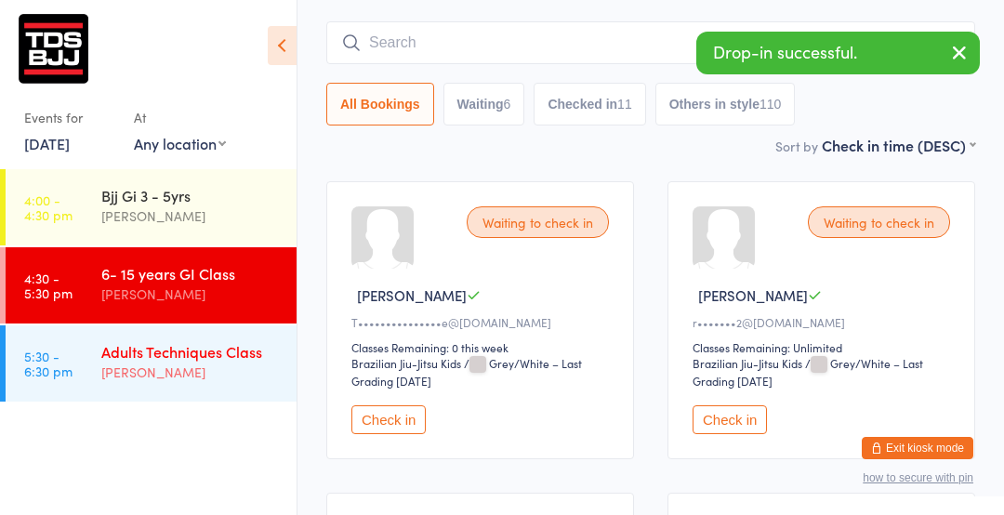
click at [153, 382] on div "[PERSON_NAME]" at bounding box center [191, 372] width 180 height 21
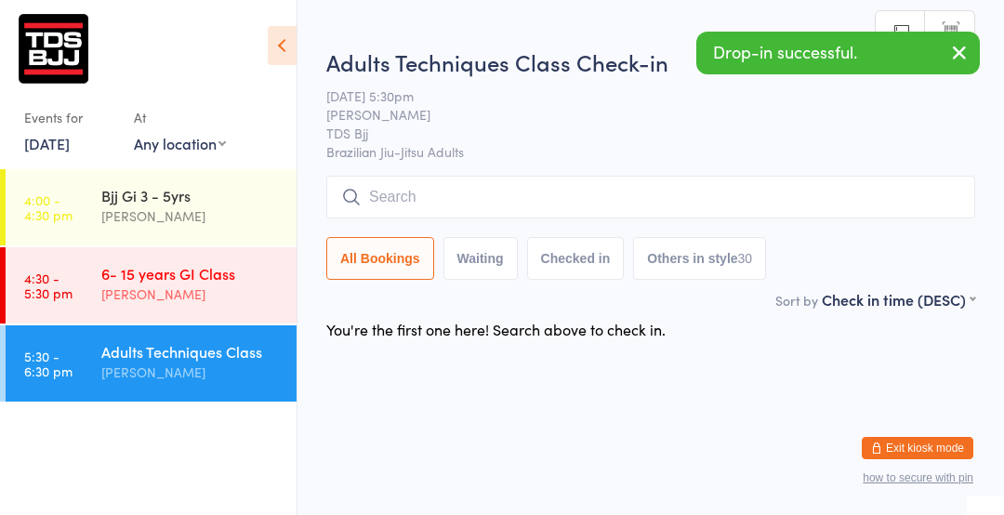
click at [203, 293] on div "[PERSON_NAME]" at bounding box center [191, 294] width 180 height 21
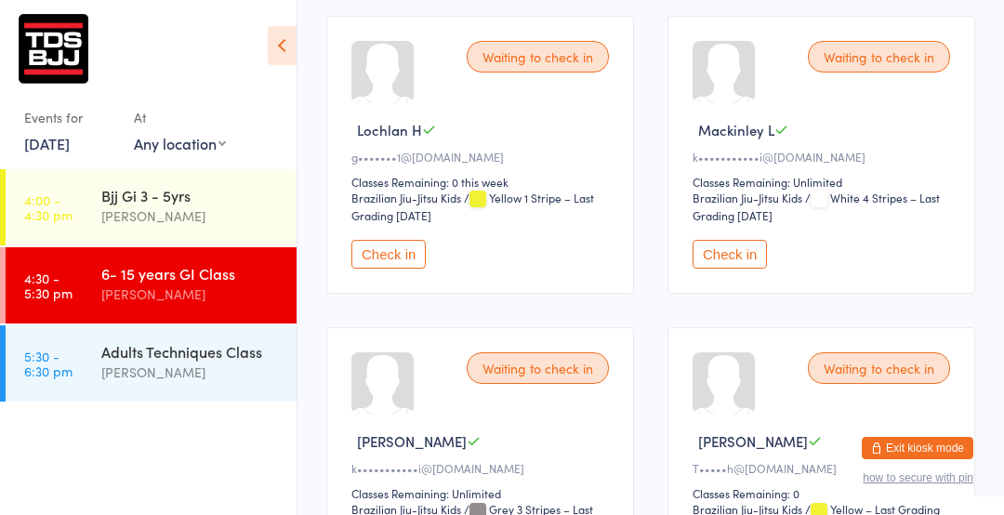
scroll to position [616, 0]
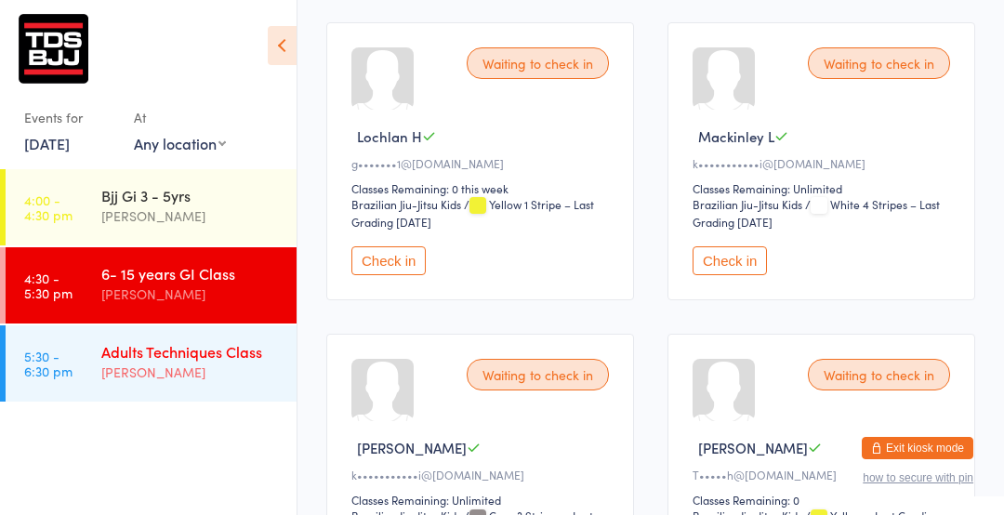
click at [77, 380] on link "5:30 - 6:30 pm Adults Techniques Class [PERSON_NAME]" at bounding box center [151, 364] width 291 height 76
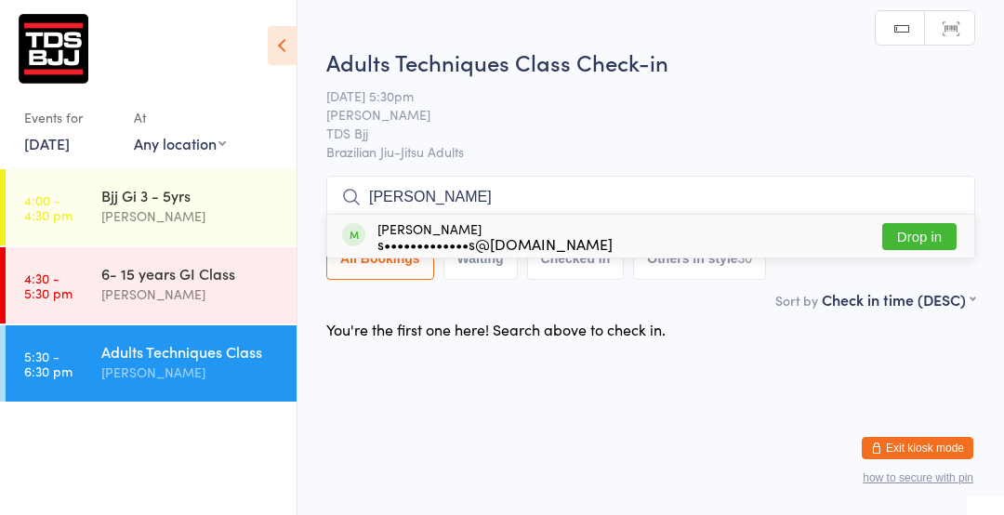
type input "[PERSON_NAME]"
click at [925, 235] on button "Drop in" at bounding box center [920, 236] width 74 height 27
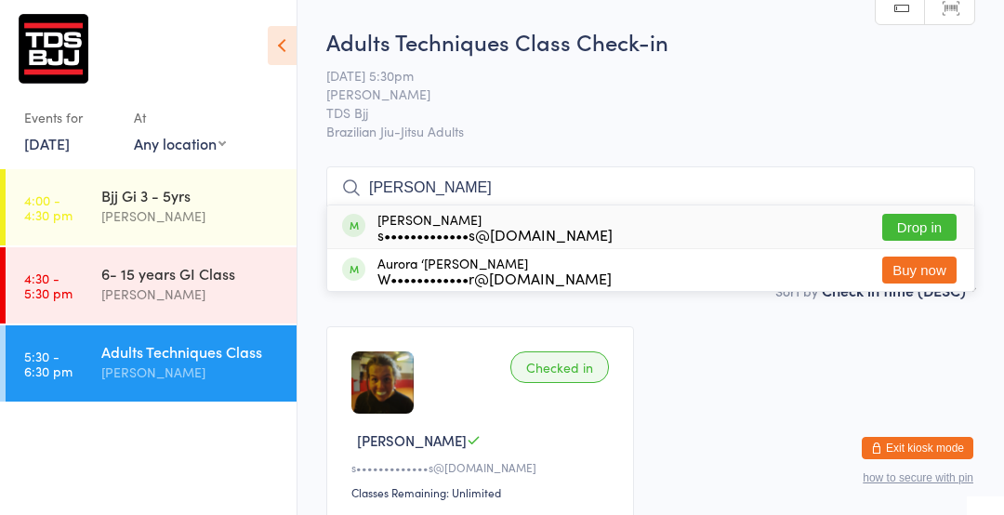
type input "[PERSON_NAME]"
click at [934, 232] on button "Drop in" at bounding box center [920, 227] width 74 height 27
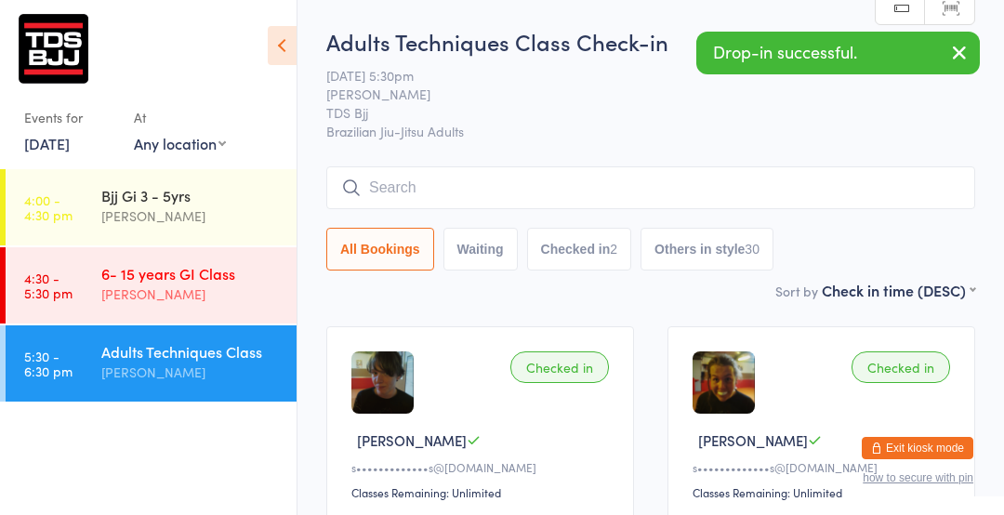
click at [164, 278] on div "6- 15 years GI Class" at bounding box center [191, 273] width 180 height 20
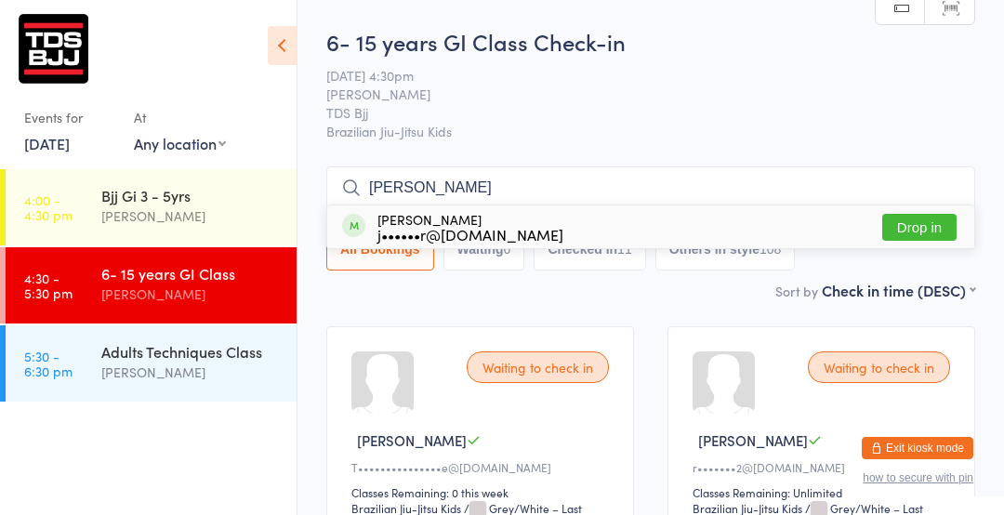
type input "[PERSON_NAME]"
click at [930, 232] on button "Drop in" at bounding box center [920, 227] width 74 height 27
